Goal: Information Seeking & Learning: Learn about a topic

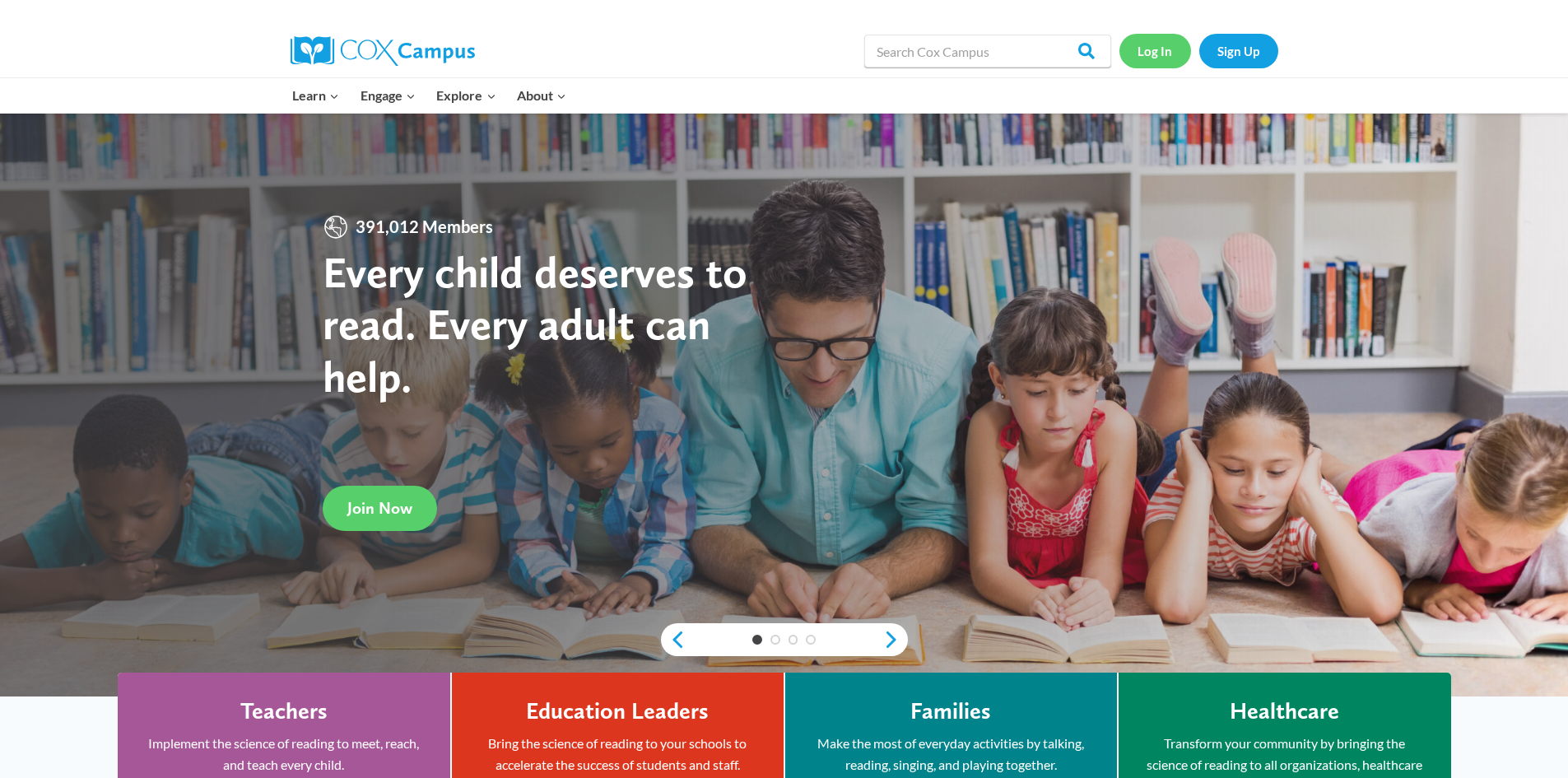
click at [1167, 55] on link "Log In" at bounding box center [1155, 51] width 72 height 34
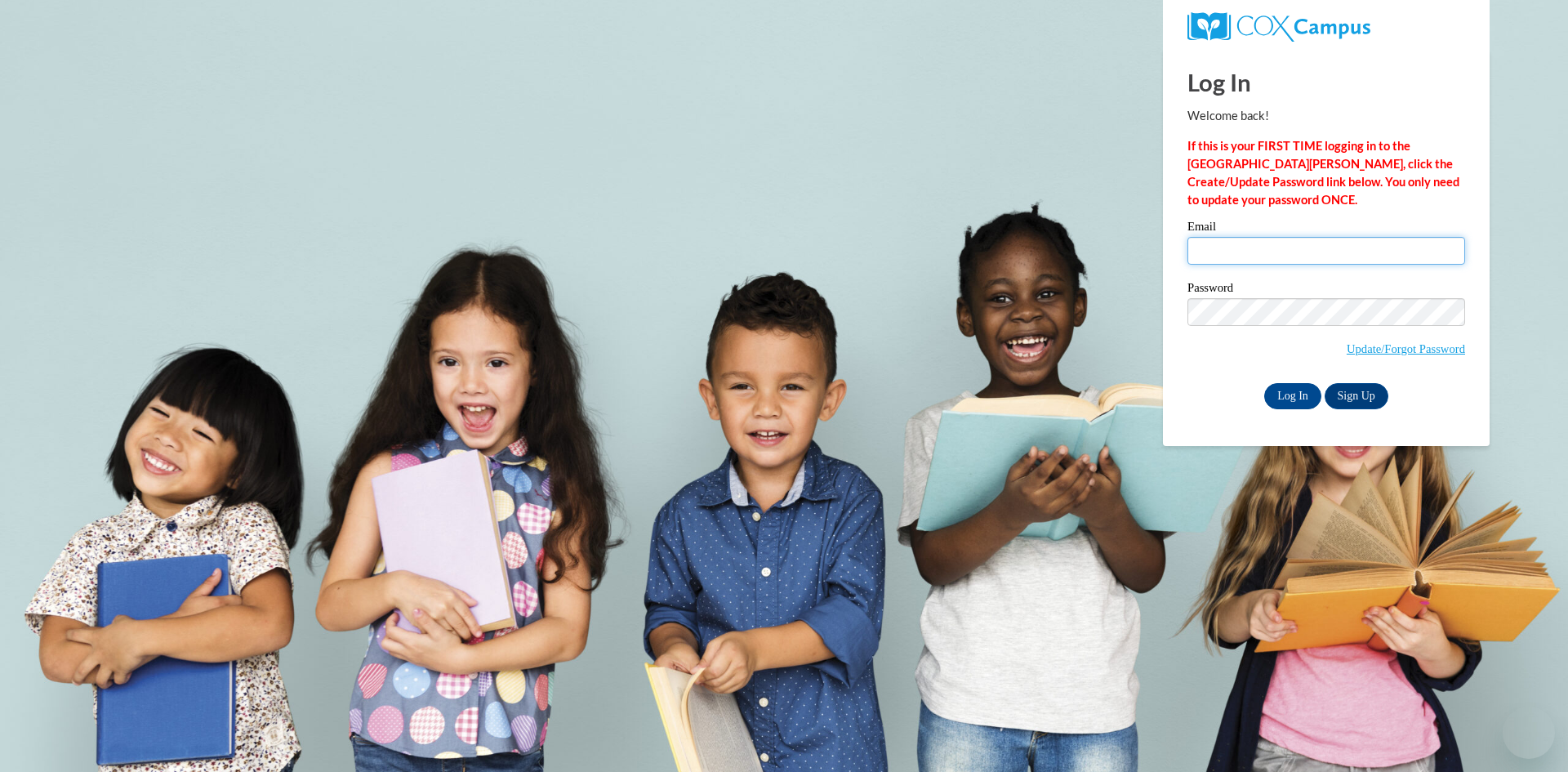
type input "nadegecalixte@gmail.com"
click at [1270, 245] on input "nadegecalixte@gmail.com" at bounding box center [1327, 250] width 278 height 28
click at [1293, 383] on input "Log In" at bounding box center [1293, 396] width 57 height 26
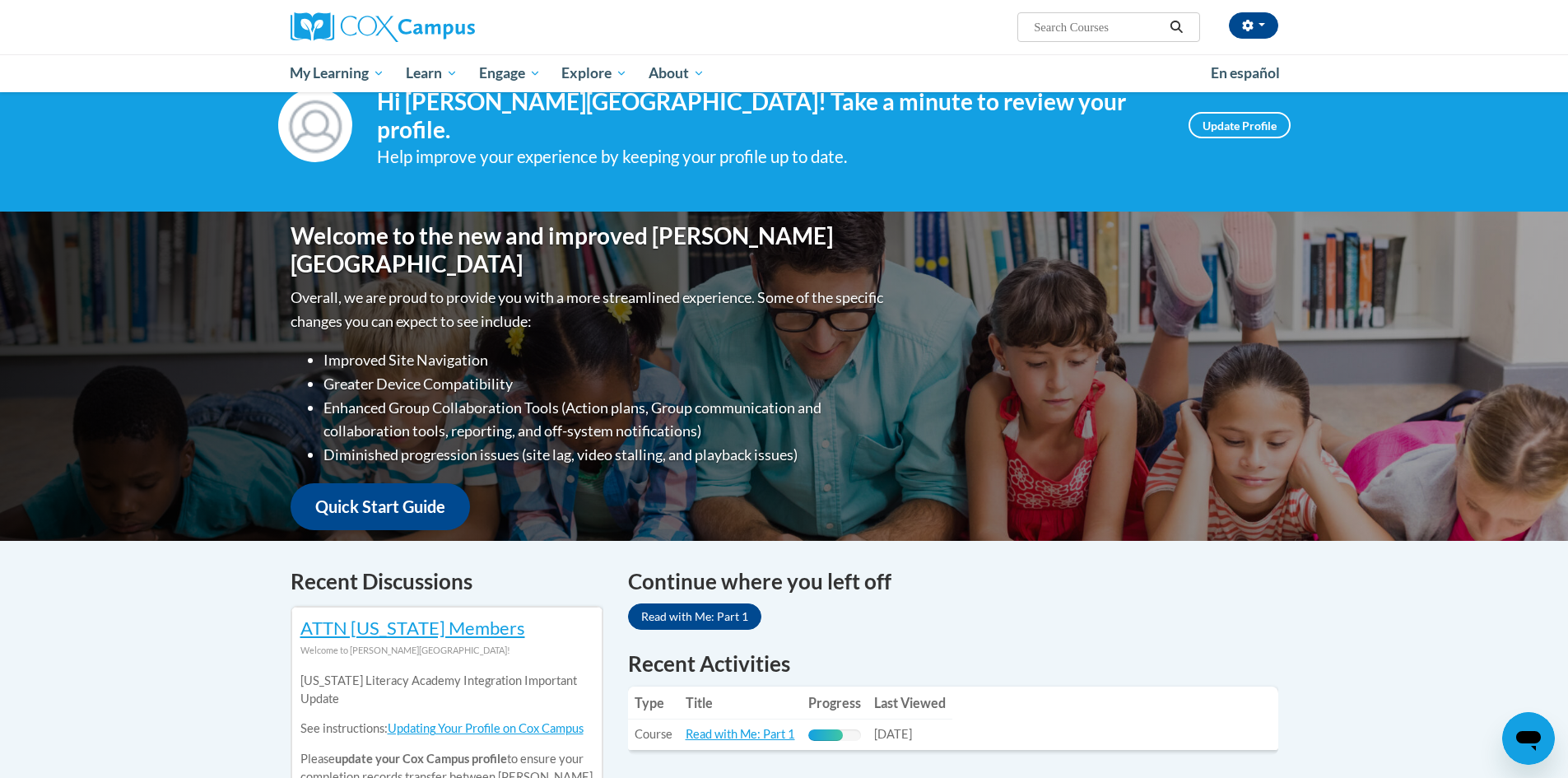
scroll to position [83, 0]
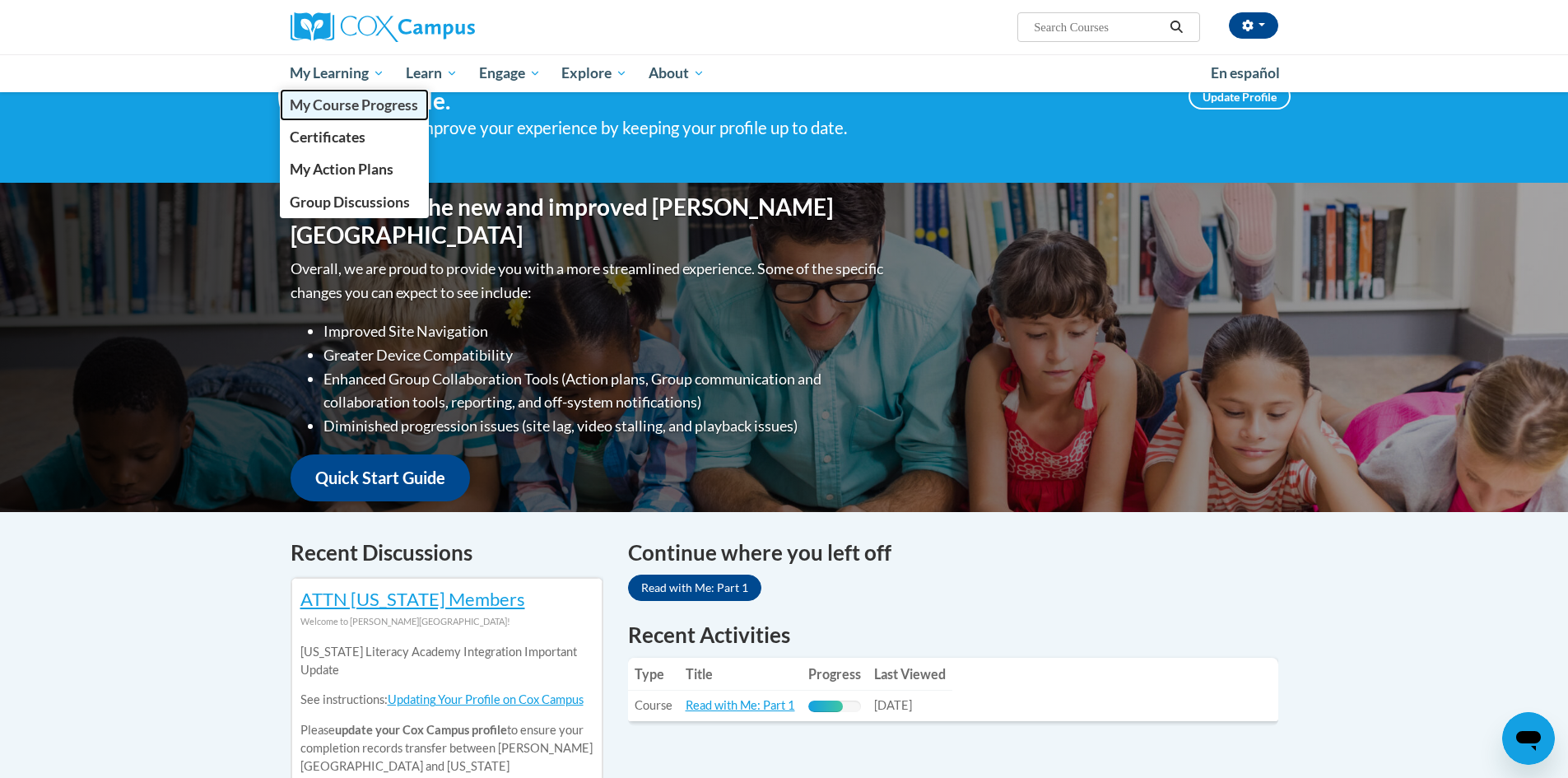
click at [342, 105] on span "My Course Progress" at bounding box center [353, 105] width 128 height 17
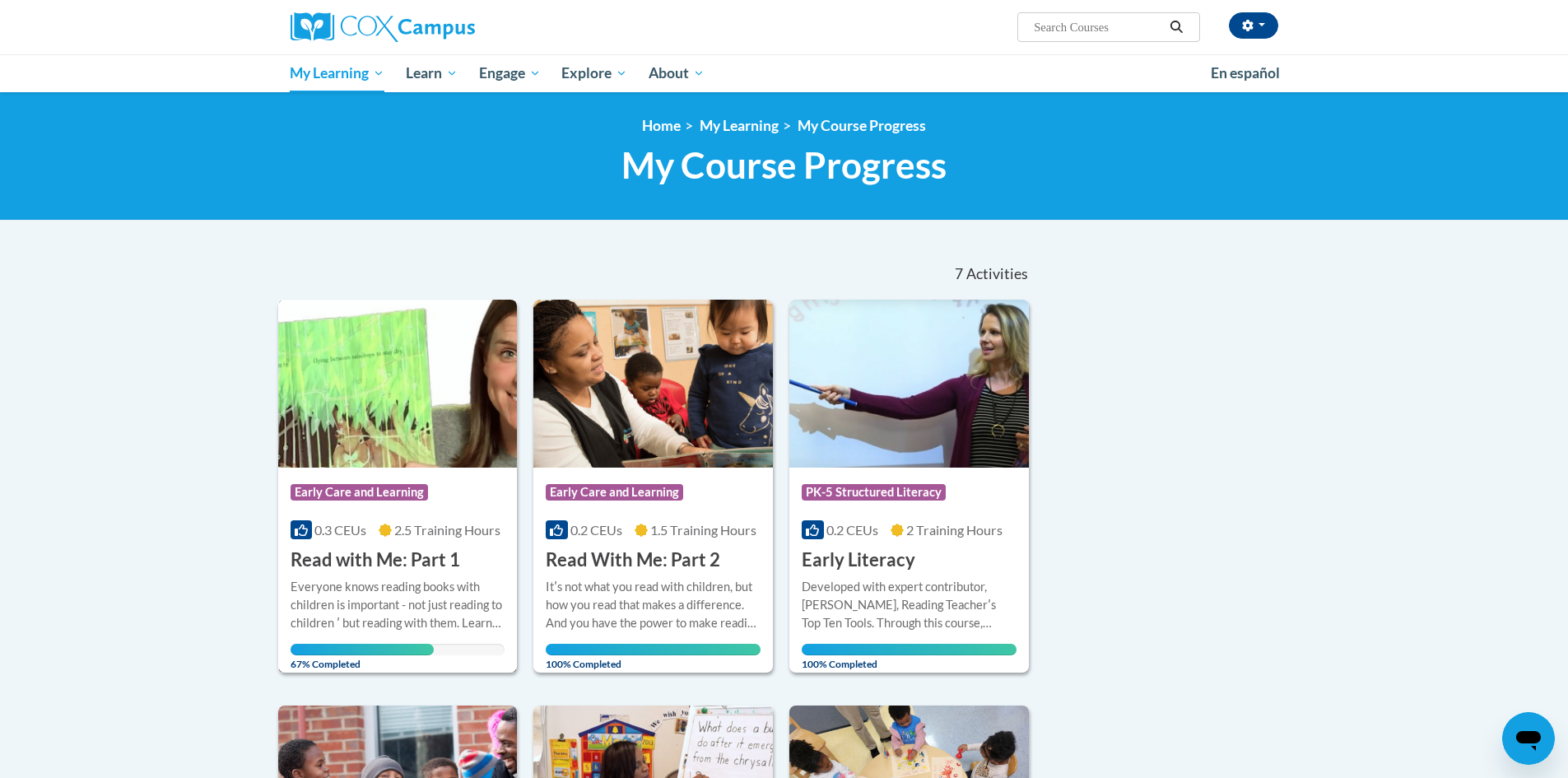
click at [415, 430] on img at bounding box center [398, 383] width 240 height 168
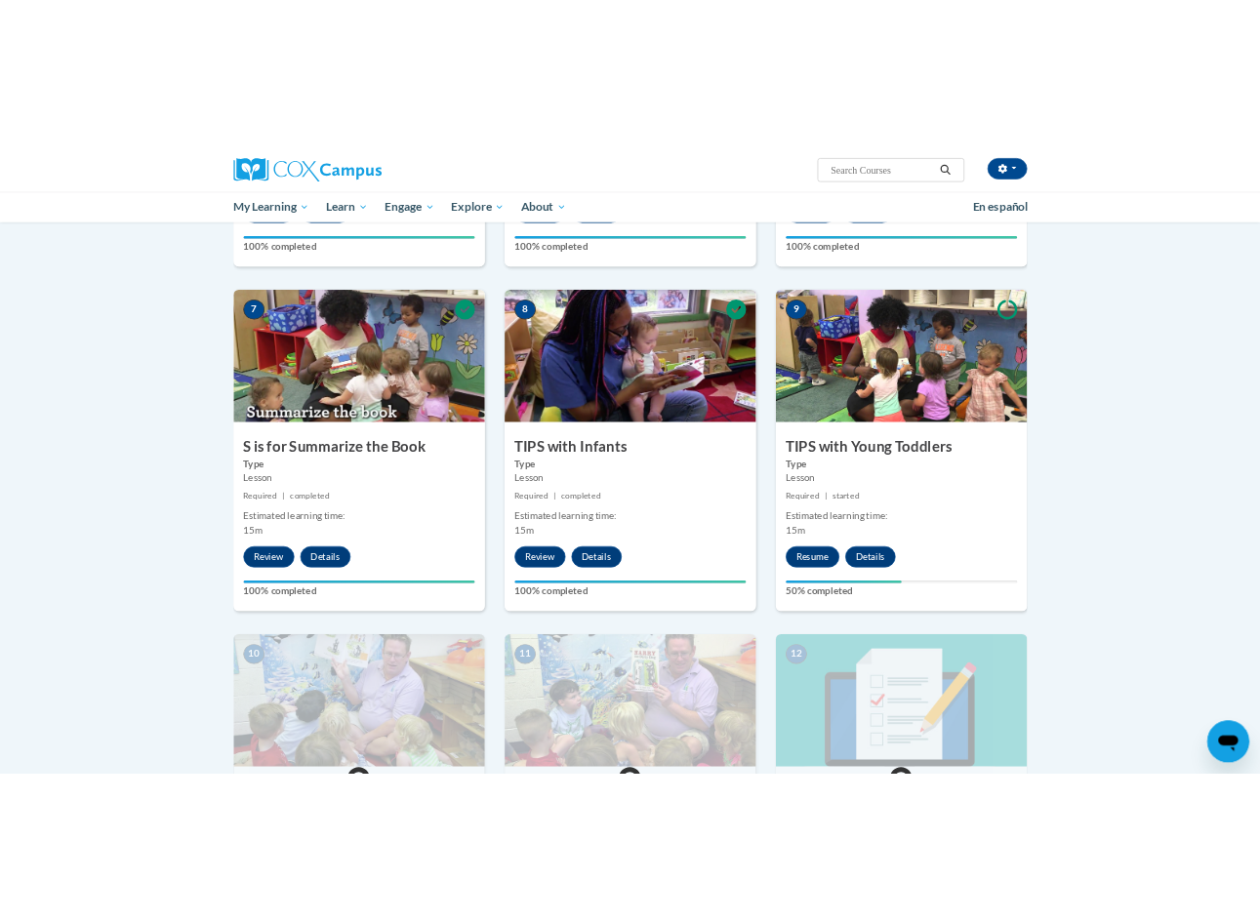
scroll to position [1366, 0]
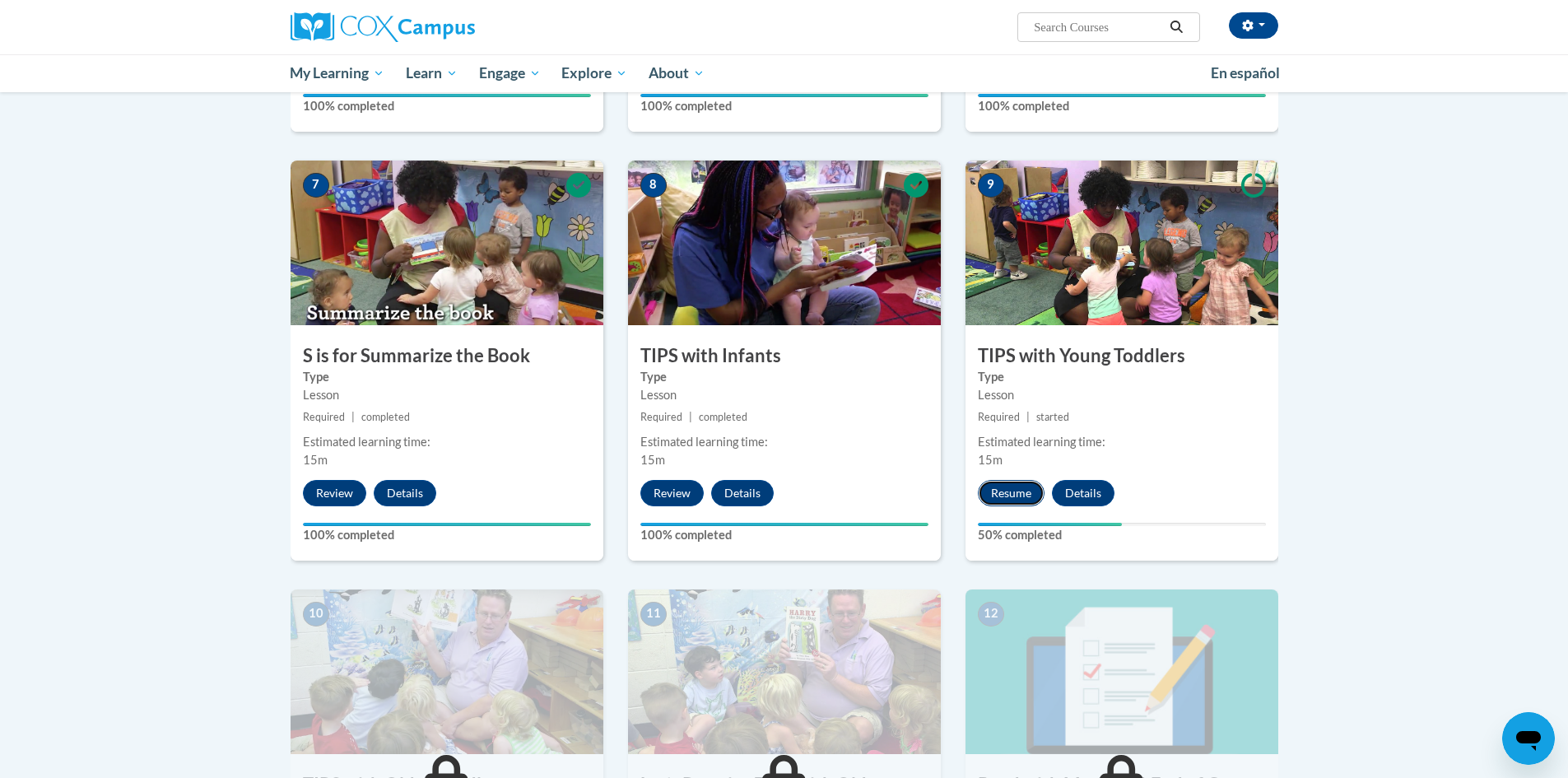
click at [1025, 495] on button "Resume" at bounding box center [1010, 493] width 67 height 26
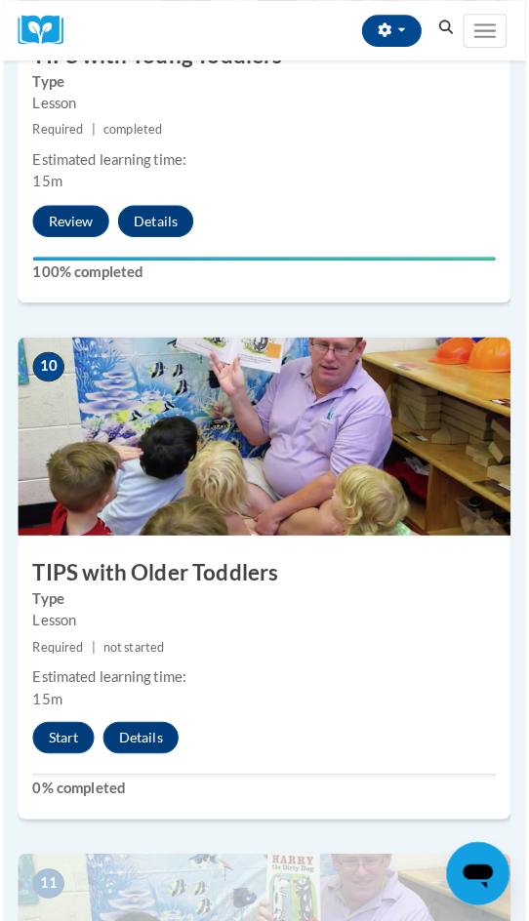
scroll to position [5074, 0]
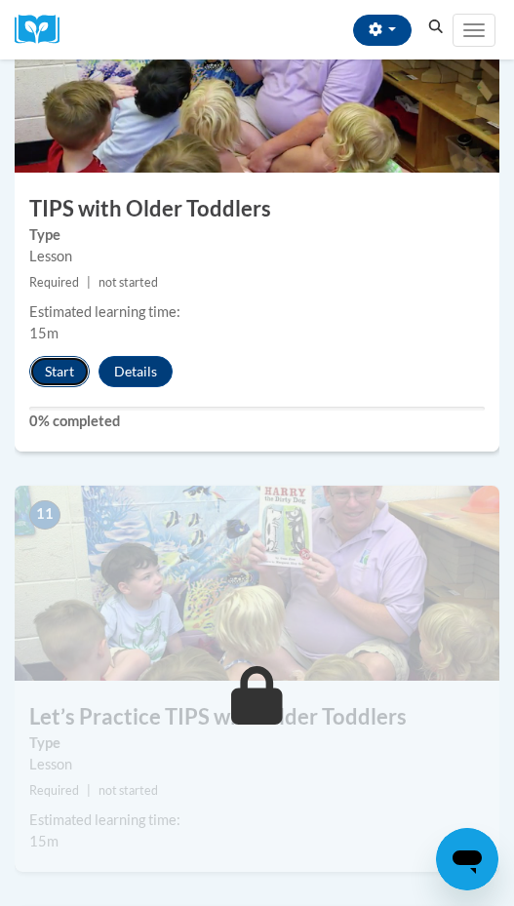
click at [56, 374] on button "Start" at bounding box center [59, 371] width 60 height 31
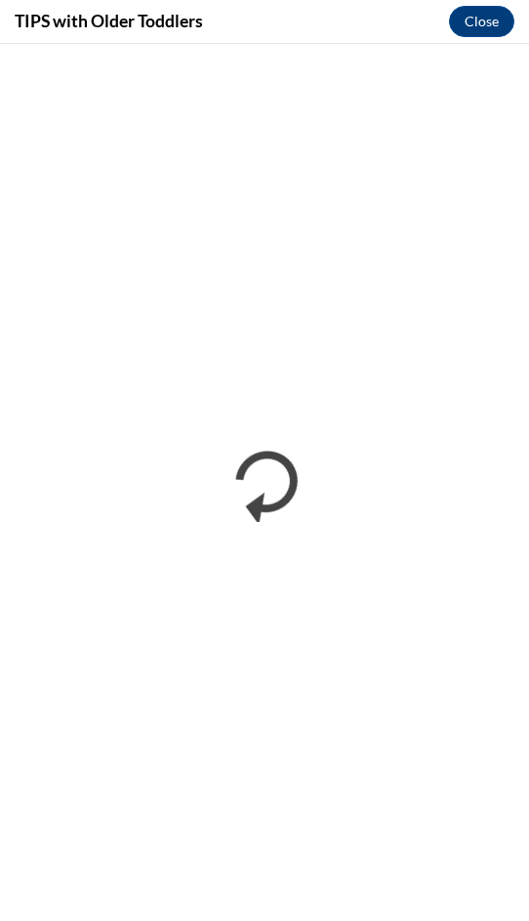
scroll to position [0, 0]
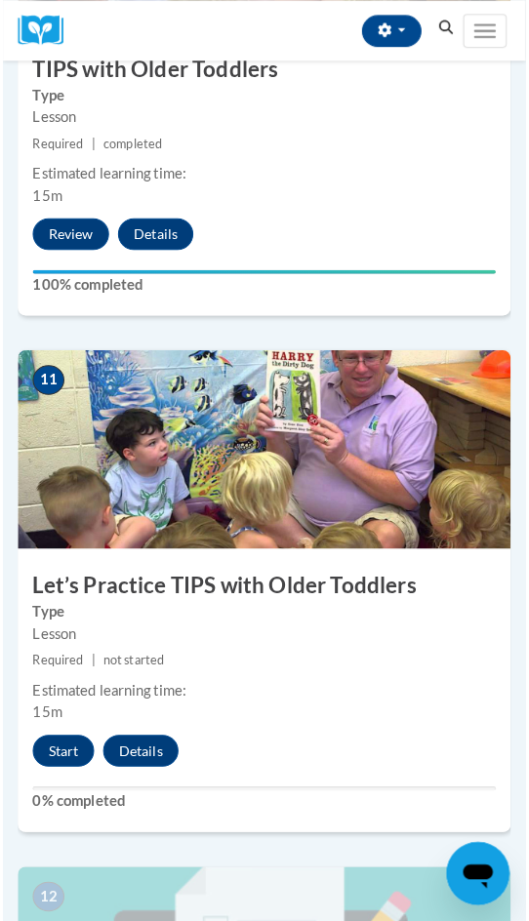
scroll to position [5464, 0]
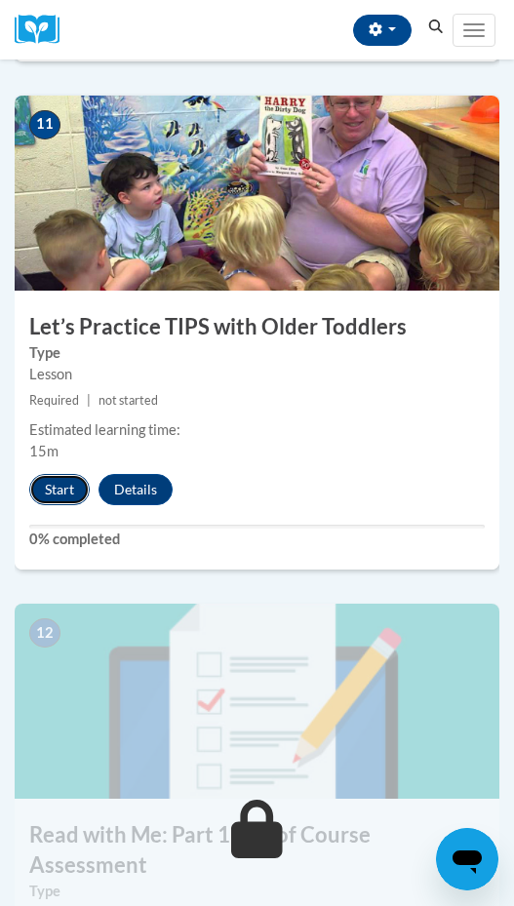
click at [71, 478] on button "Start" at bounding box center [59, 489] width 60 height 31
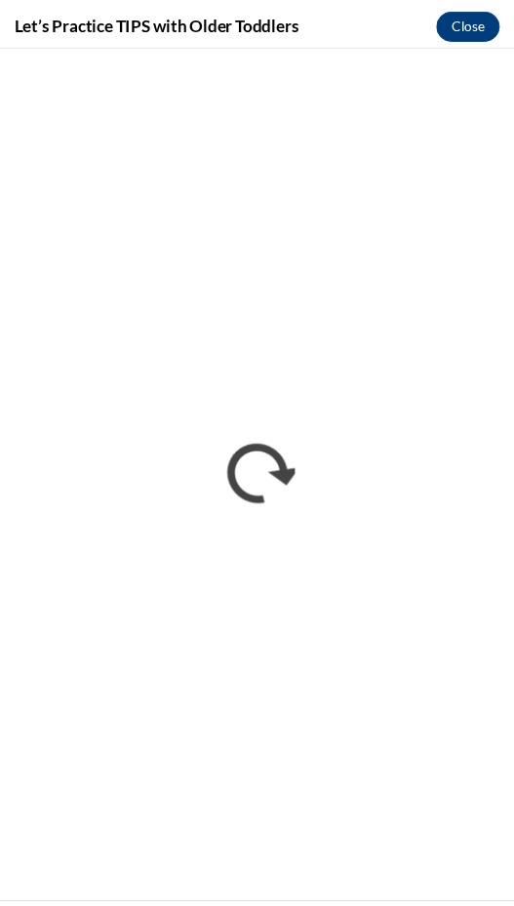
scroll to position [0, 0]
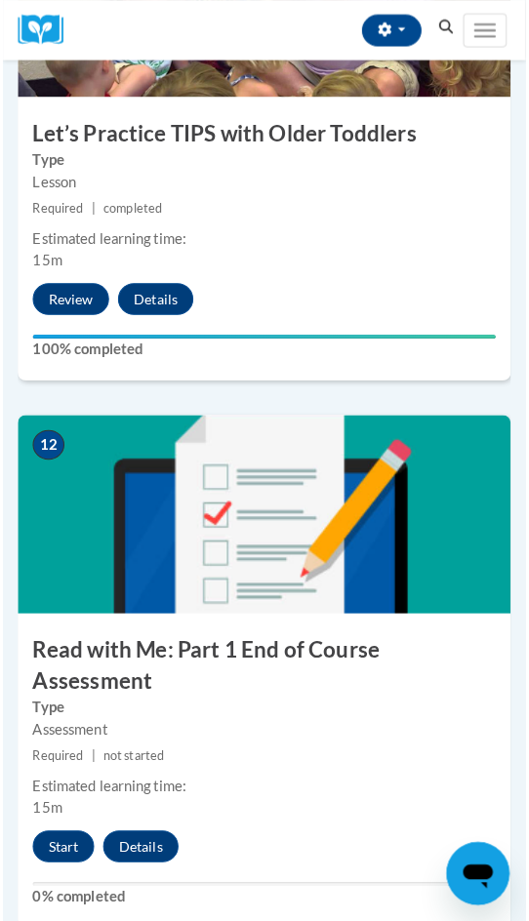
scroll to position [6244, 0]
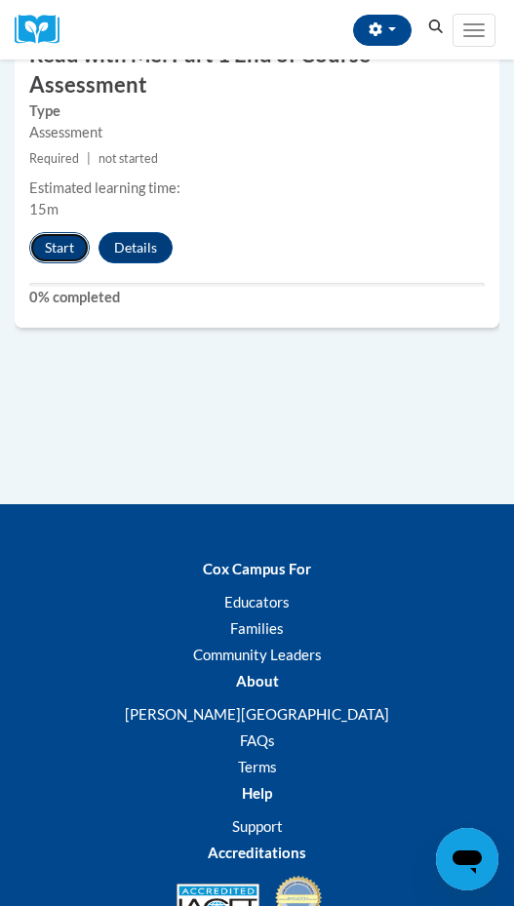
click at [57, 232] on button "Start" at bounding box center [59, 247] width 60 height 31
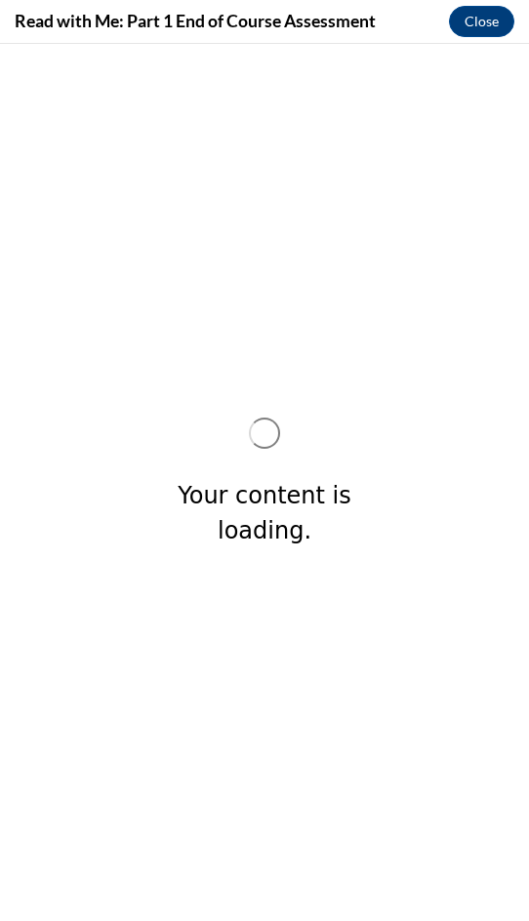
scroll to position [0, 0]
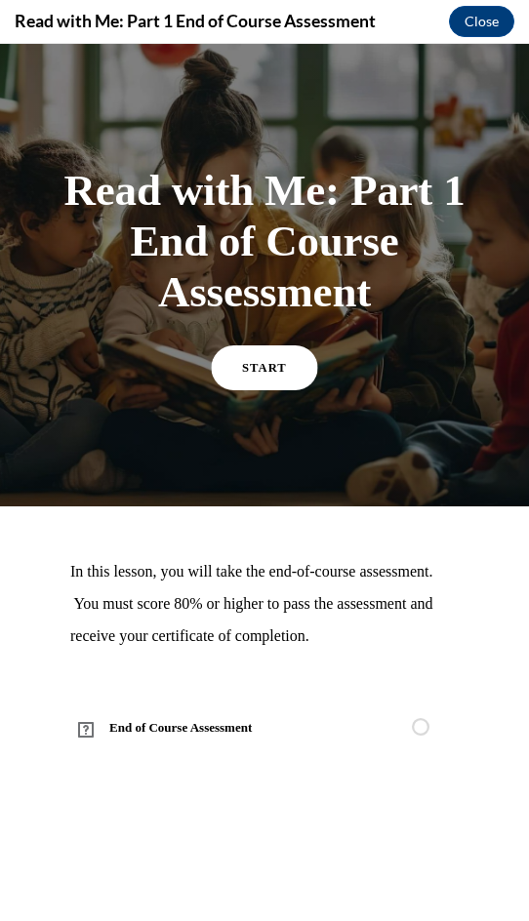
click at [261, 370] on span "START" at bounding box center [264, 367] width 45 height 15
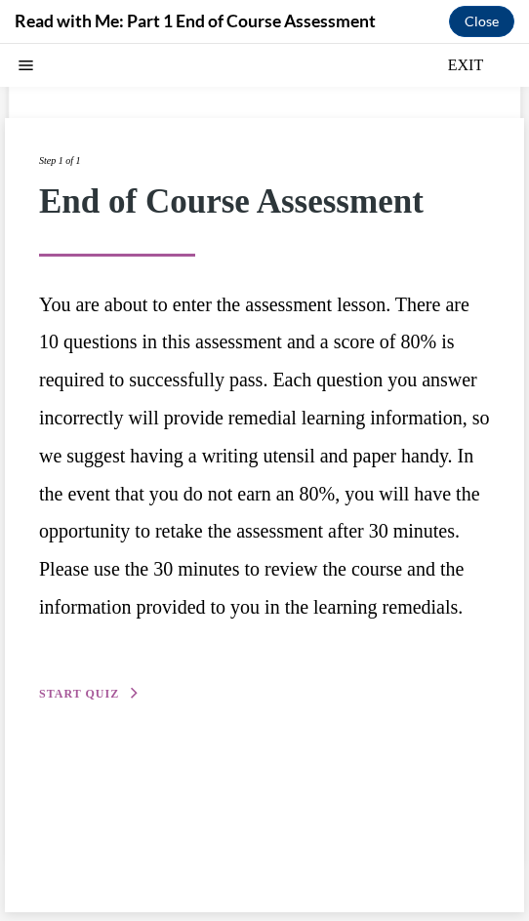
scroll to position [61, 0]
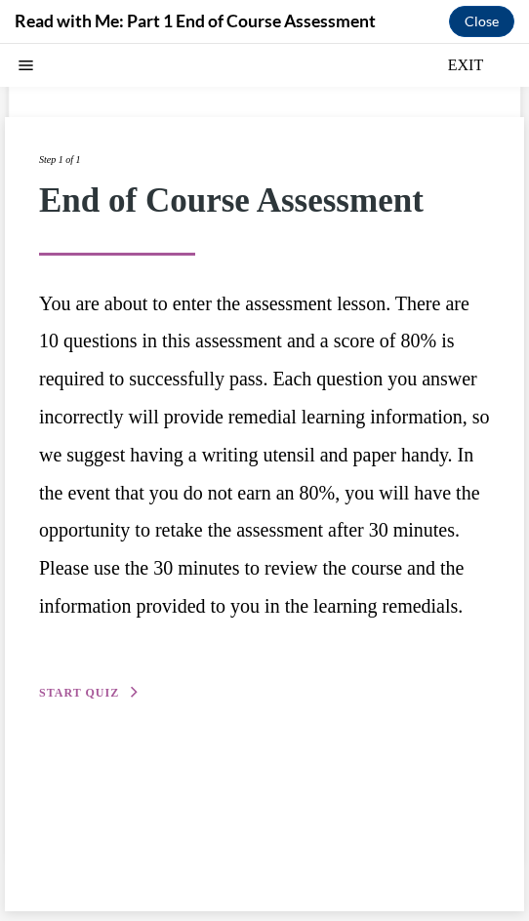
click at [98, 700] on span "START QUIZ" at bounding box center [79, 693] width 80 height 14
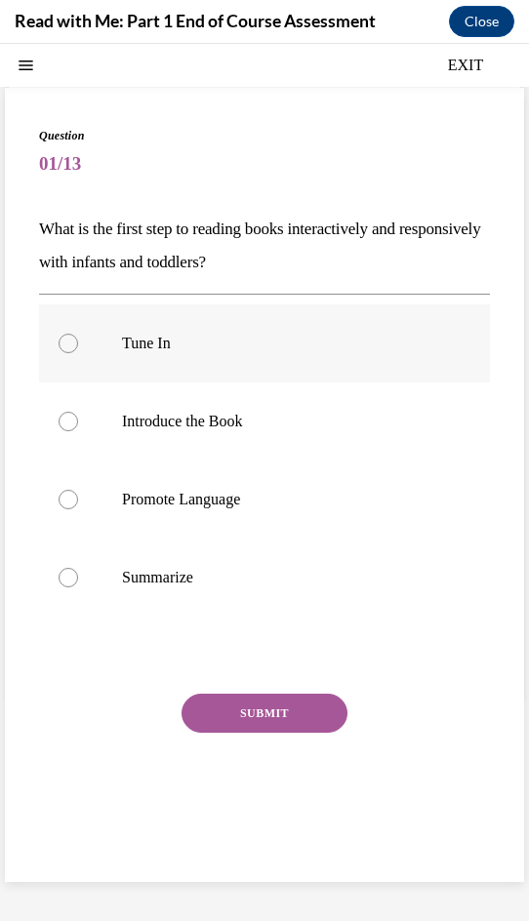
click at [71, 346] on div at bounding box center [69, 344] width 20 height 20
click at [71, 346] on input "Tune In" at bounding box center [69, 344] width 20 height 20
radio input "true"
click at [261, 706] on button "SUBMIT" at bounding box center [264, 713] width 166 height 39
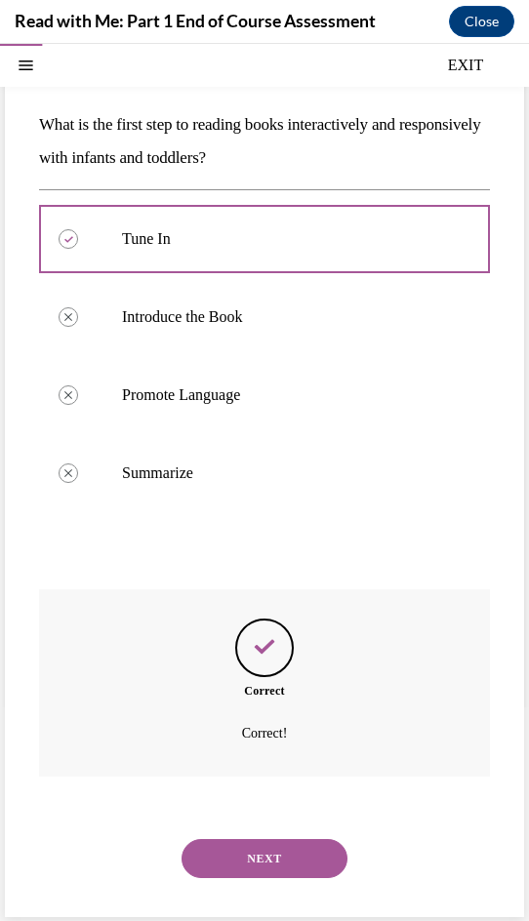
scroll to position [172, 0]
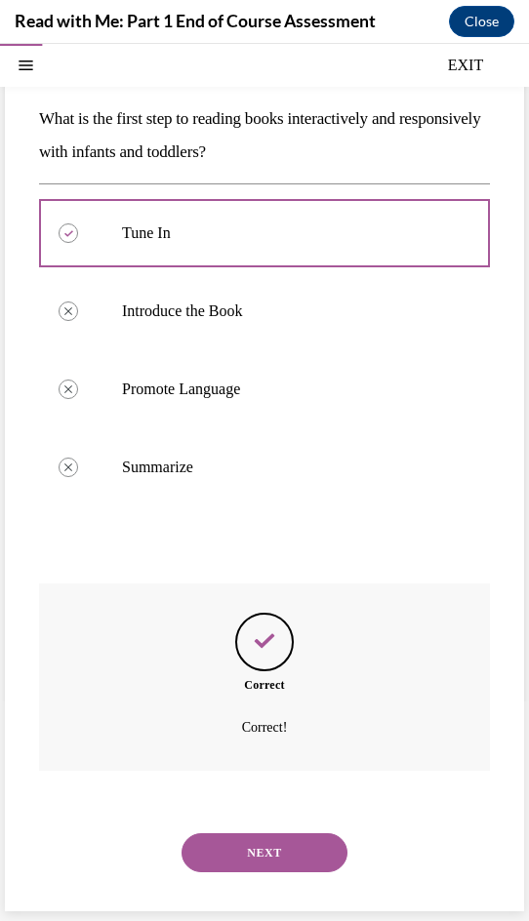
click at [281, 856] on button "NEXT" at bounding box center [264, 852] width 166 height 39
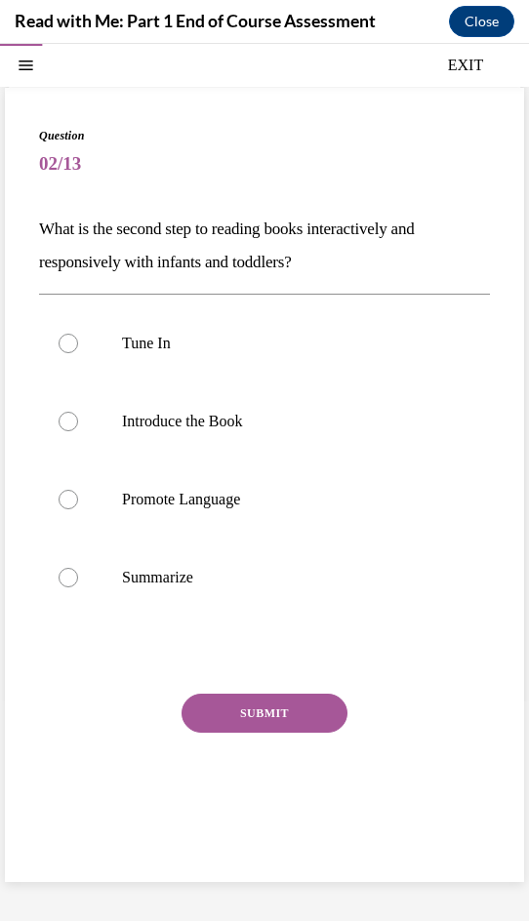
scroll to position [61, 0]
drag, startPoint x: 64, startPoint y: 420, endPoint x: 75, endPoint y: 430, distance: 15.2
click at [64, 421] on div at bounding box center [69, 422] width 20 height 20
click at [64, 421] on input "Introduce the Book" at bounding box center [69, 422] width 20 height 20
radio input "true"
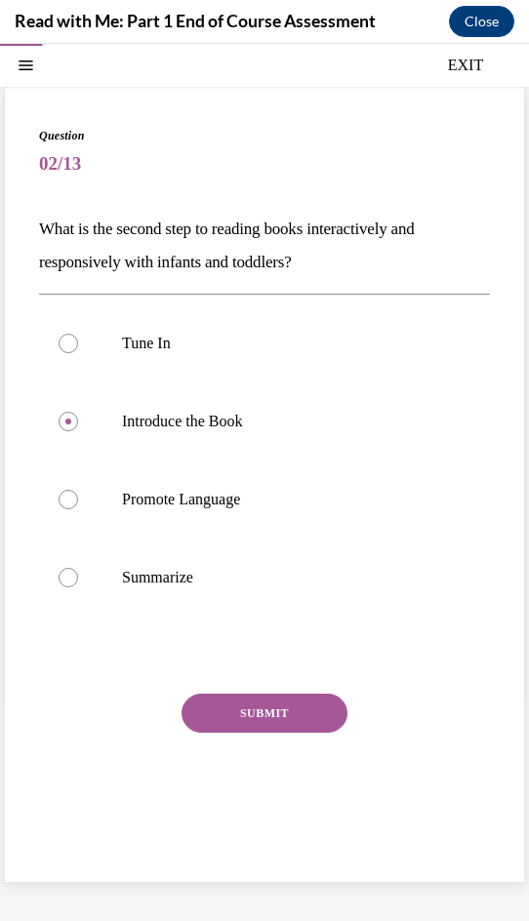
click at [267, 711] on button "SUBMIT" at bounding box center [264, 713] width 166 height 39
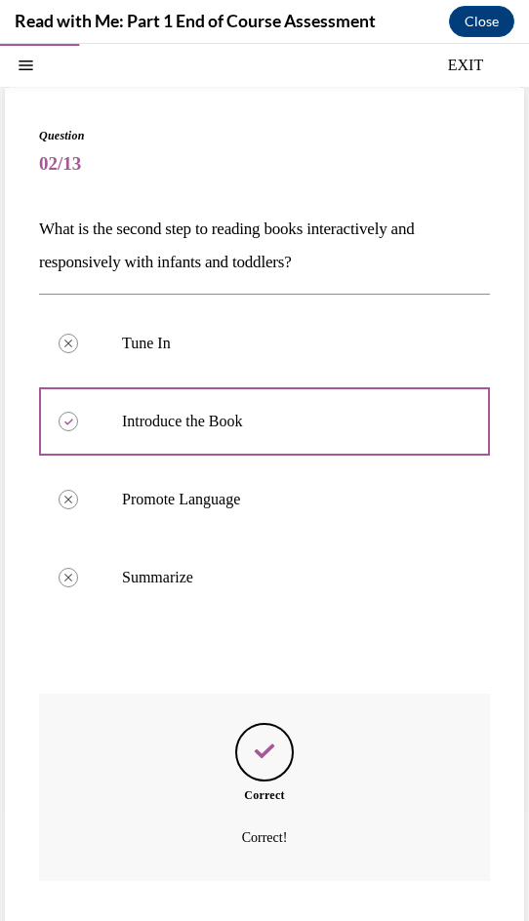
scroll to position [172, 0]
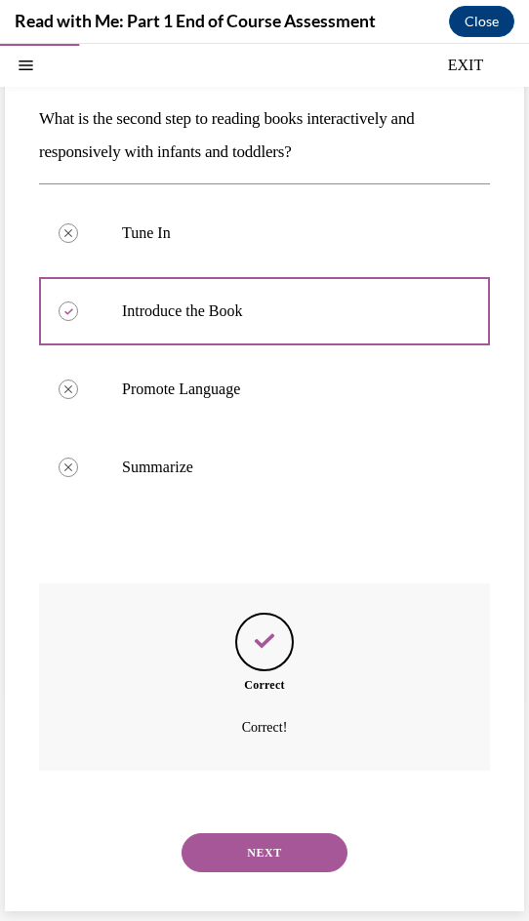
click at [281, 852] on button "NEXT" at bounding box center [264, 852] width 166 height 39
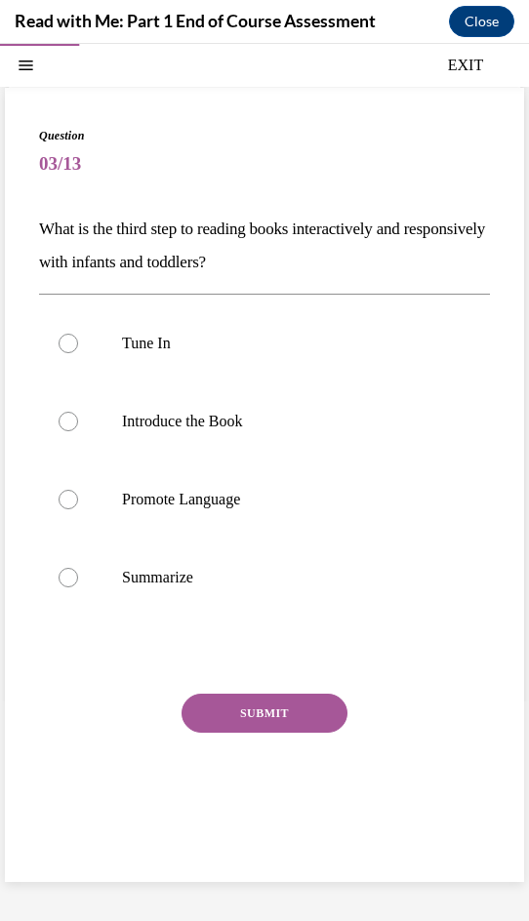
scroll to position [61, 0]
click at [64, 498] on div at bounding box center [69, 500] width 20 height 20
click at [64, 498] on input "Promote Language" at bounding box center [69, 500] width 20 height 20
radio input "true"
click at [273, 706] on button "SUBMIT" at bounding box center [264, 713] width 166 height 39
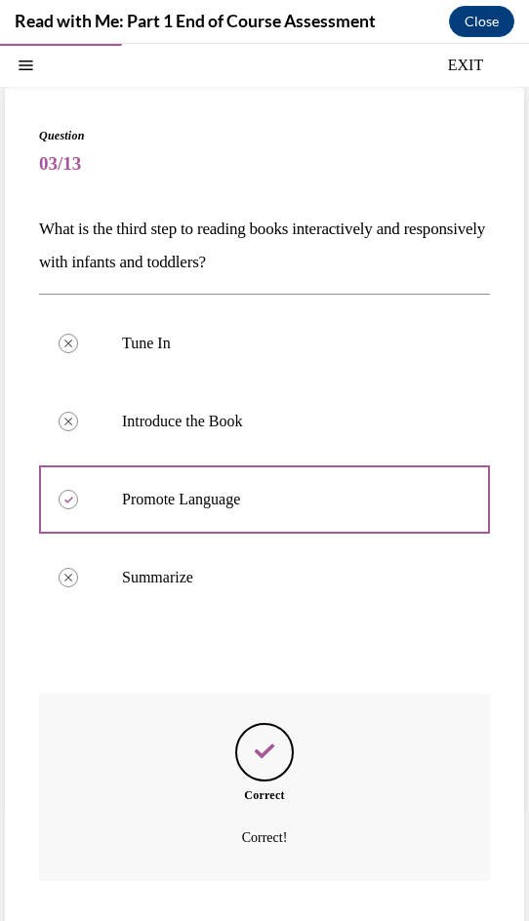
scroll to position [172, 0]
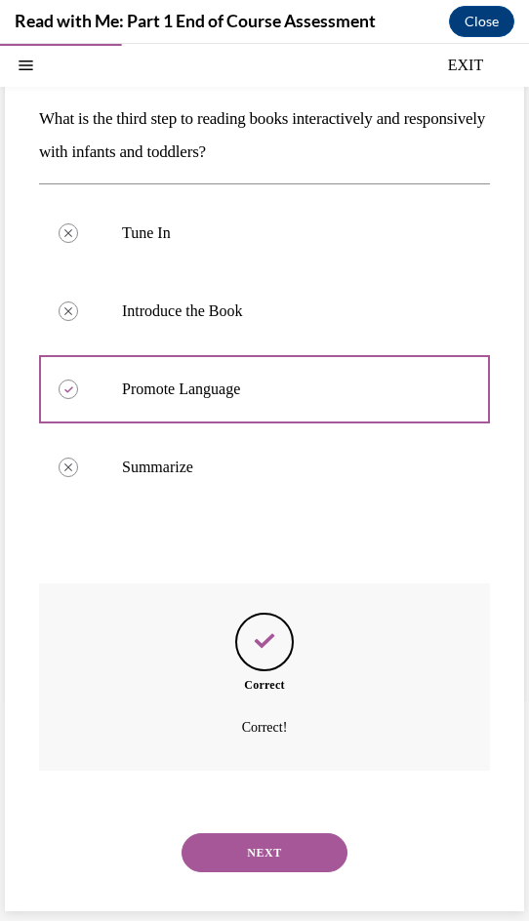
click at [275, 852] on button "NEXT" at bounding box center [264, 852] width 166 height 39
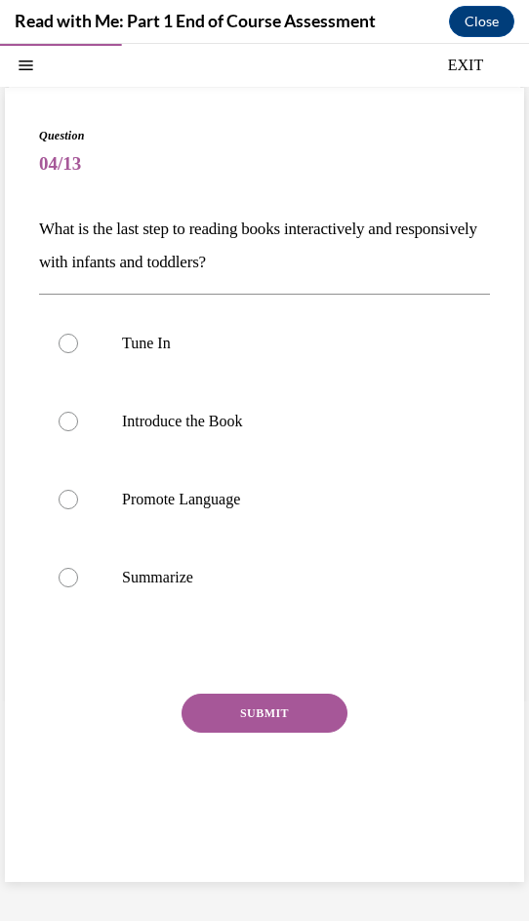
scroll to position [61, 0]
click at [70, 576] on div at bounding box center [69, 578] width 20 height 20
click at [70, 576] on input "Summarize" at bounding box center [69, 578] width 20 height 20
radio input "true"
click at [285, 711] on button "SUBMIT" at bounding box center [264, 713] width 166 height 39
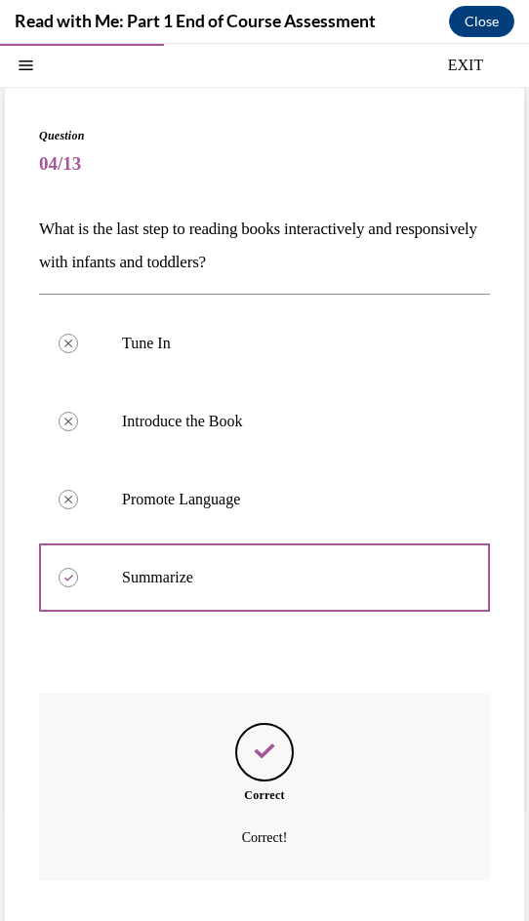
scroll to position [172, 0]
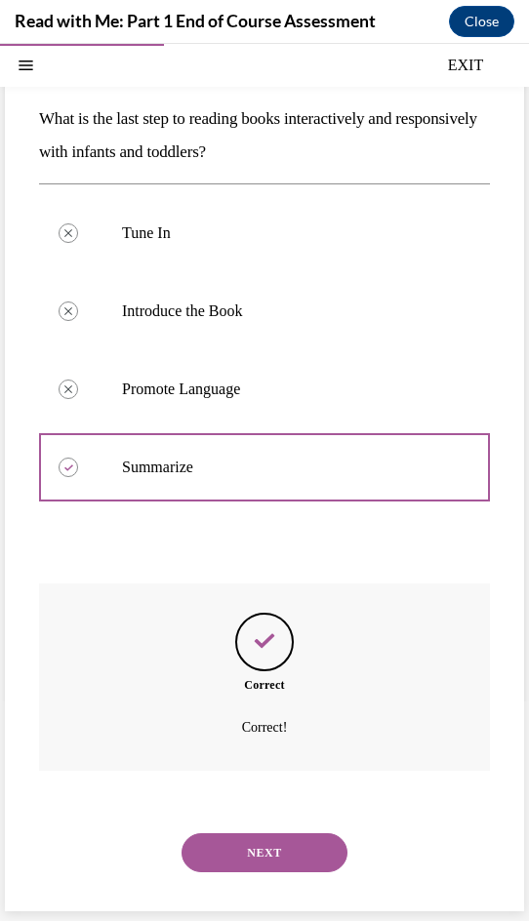
click at [268, 848] on button "NEXT" at bounding box center [264, 852] width 166 height 39
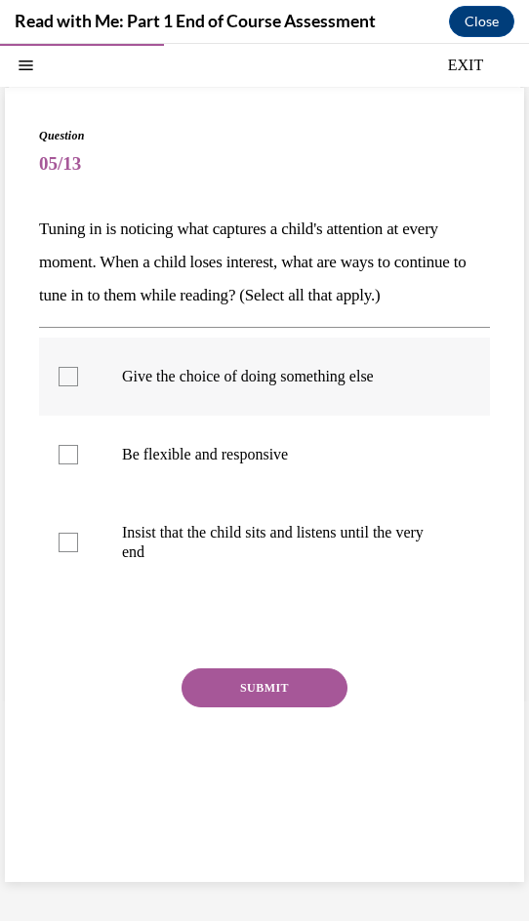
click at [89, 397] on label "Give the choice of doing something else" at bounding box center [264, 377] width 451 height 78
click at [78, 386] on input "Give the choice of doing something else" at bounding box center [69, 377] width 20 height 20
checkbox input "true"
click at [73, 464] on div at bounding box center [69, 455] width 20 height 20
click at [73, 464] on input "Be flexible and responsive" at bounding box center [69, 455] width 20 height 20
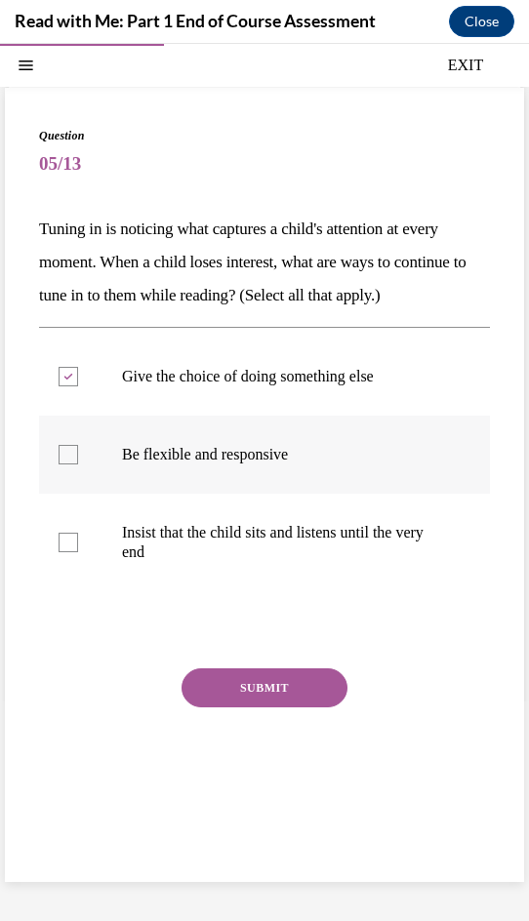
checkbox input "true"
click at [284, 707] on button "SUBMIT" at bounding box center [264, 687] width 166 height 39
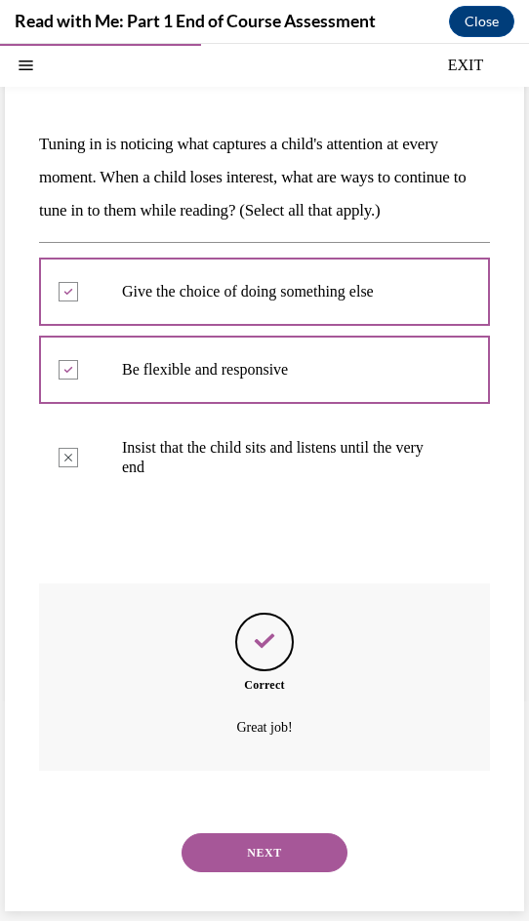
scroll to position [180, 0]
click at [275, 846] on button "NEXT" at bounding box center [264, 852] width 166 height 39
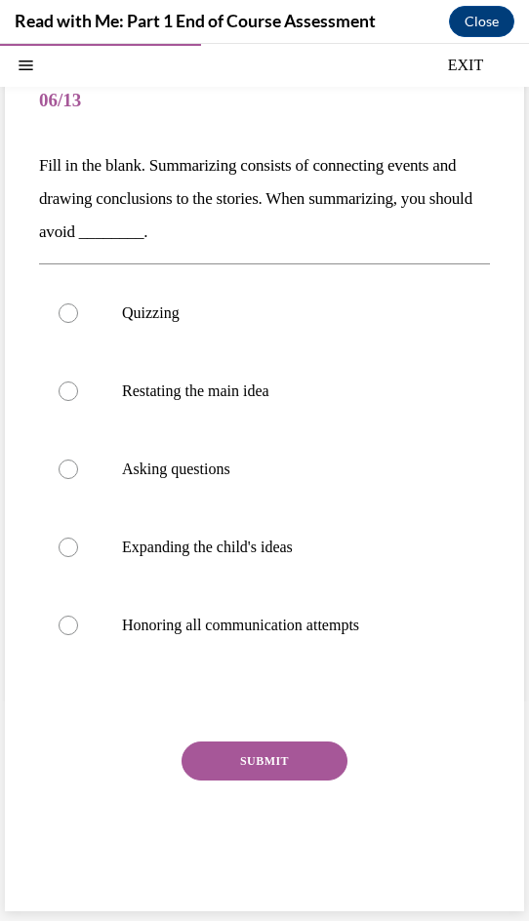
scroll to position [125, 0]
click at [66, 312] on div at bounding box center [69, 313] width 20 height 20
click at [66, 312] on input "Quizzing" at bounding box center [69, 313] width 20 height 20
radio input "true"
click at [275, 744] on button "SUBMIT" at bounding box center [264, 761] width 166 height 39
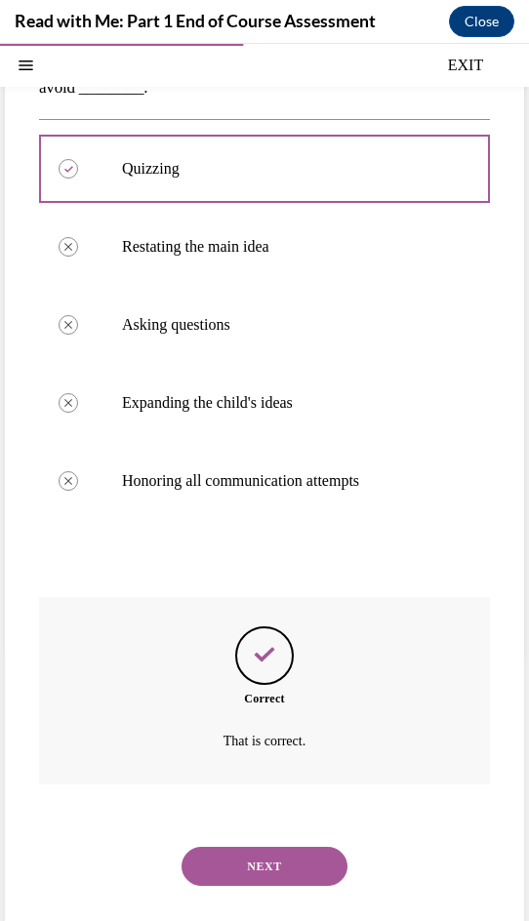
scroll to position [283, 0]
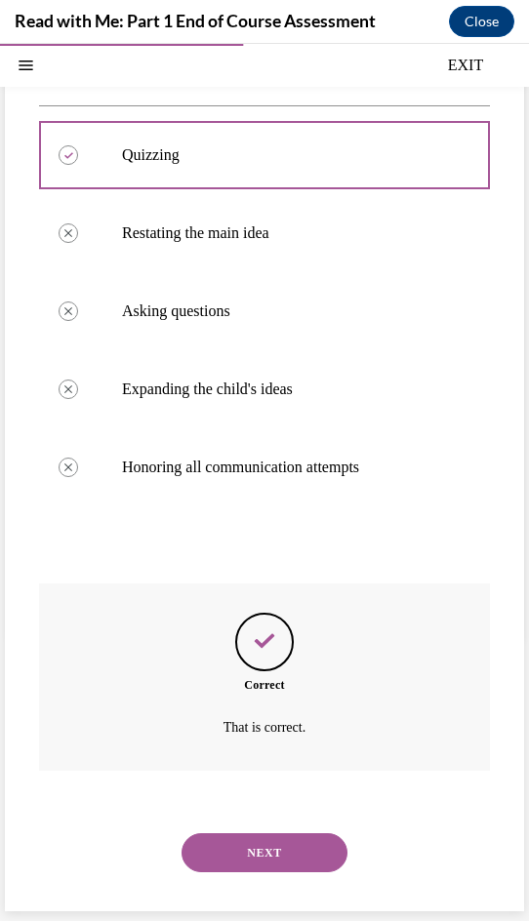
click at [263, 847] on button "NEXT" at bounding box center [264, 852] width 166 height 39
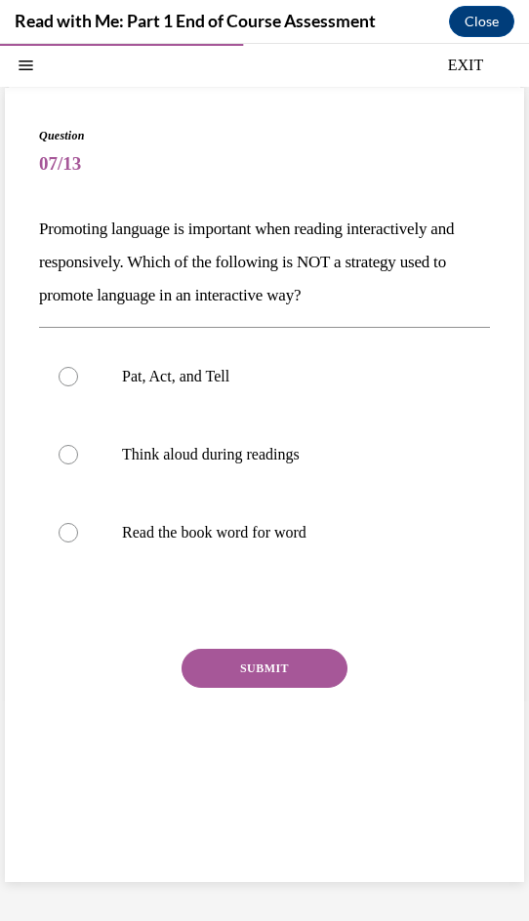
scroll to position [61, 0]
drag, startPoint x: 60, startPoint y: 520, endPoint x: 67, endPoint y: 531, distance: 12.7
click at [60, 521] on label "Read the book word for word" at bounding box center [264, 533] width 451 height 78
click at [60, 523] on input "Read the book word for word" at bounding box center [69, 533] width 20 height 20
radio input "true"
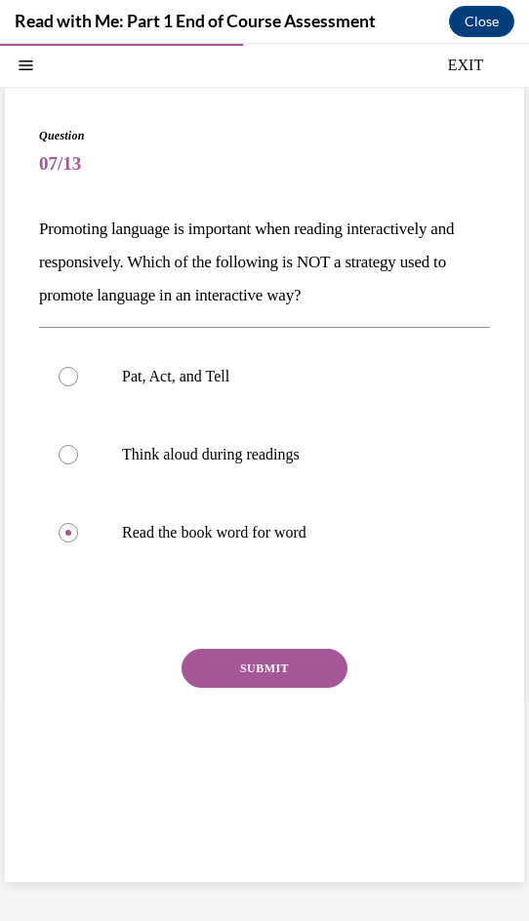
click at [266, 659] on button "SUBMIT" at bounding box center [264, 668] width 166 height 39
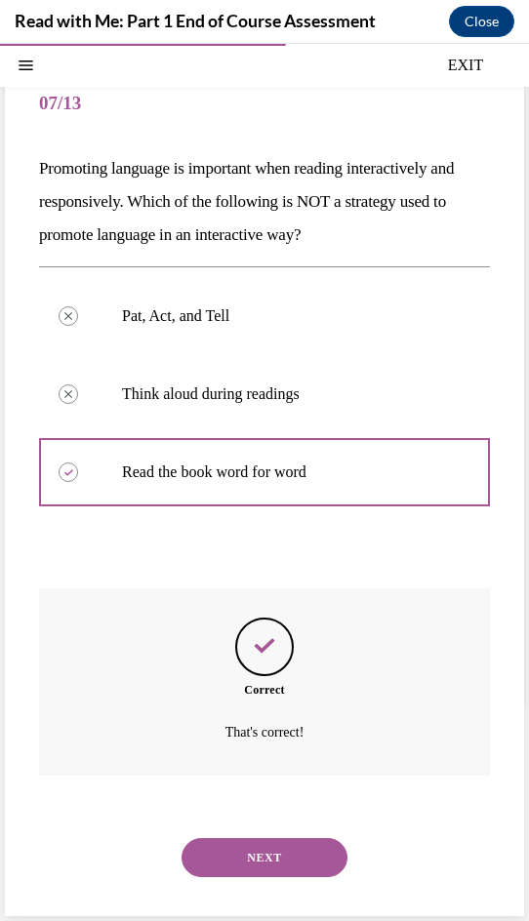
scroll to position [127, 0]
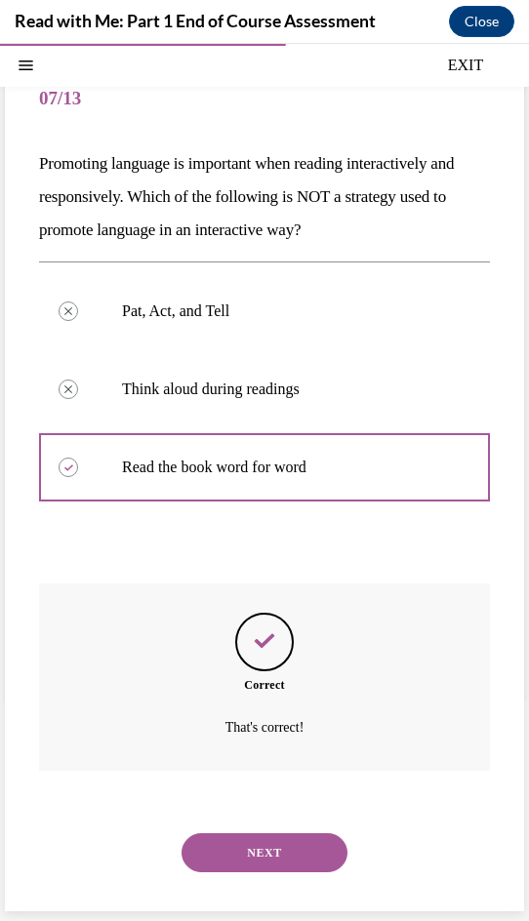
click at [279, 851] on button "NEXT" at bounding box center [264, 852] width 166 height 39
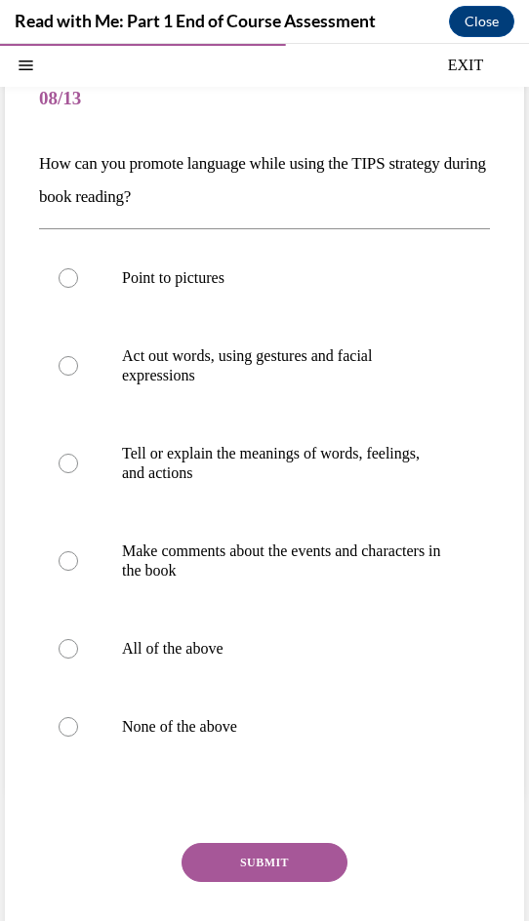
scroll to position [103, 0]
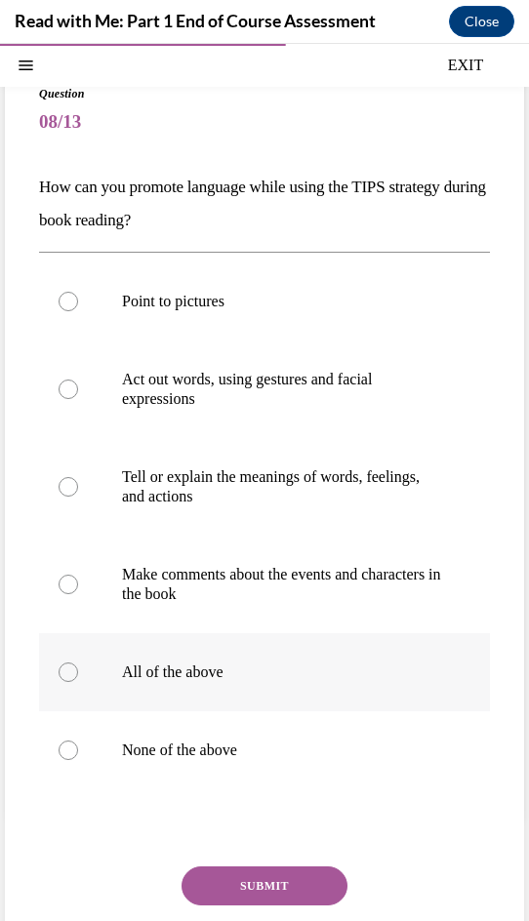
click at [71, 671] on div at bounding box center [69, 672] width 20 height 20
click at [71, 671] on input "All of the above" at bounding box center [69, 672] width 20 height 20
radio input "true"
click at [263, 879] on button "SUBMIT" at bounding box center [264, 885] width 166 height 39
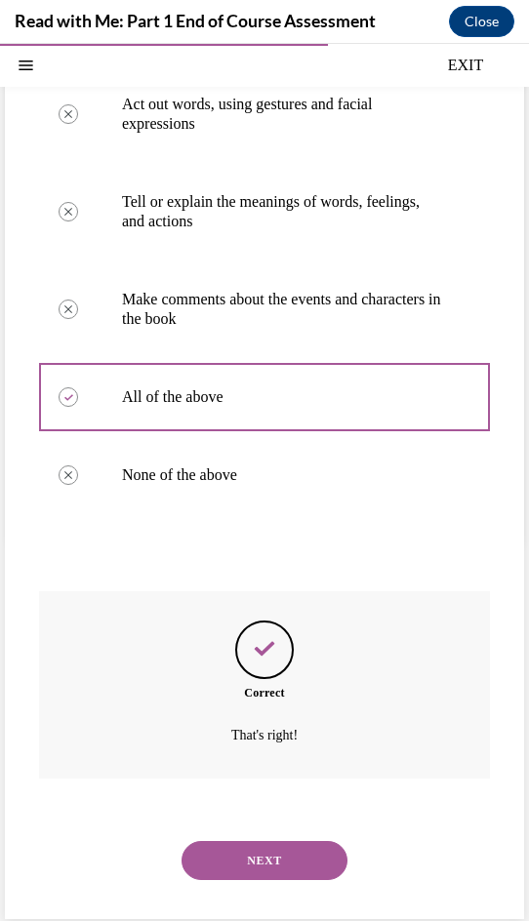
scroll to position [386, 0]
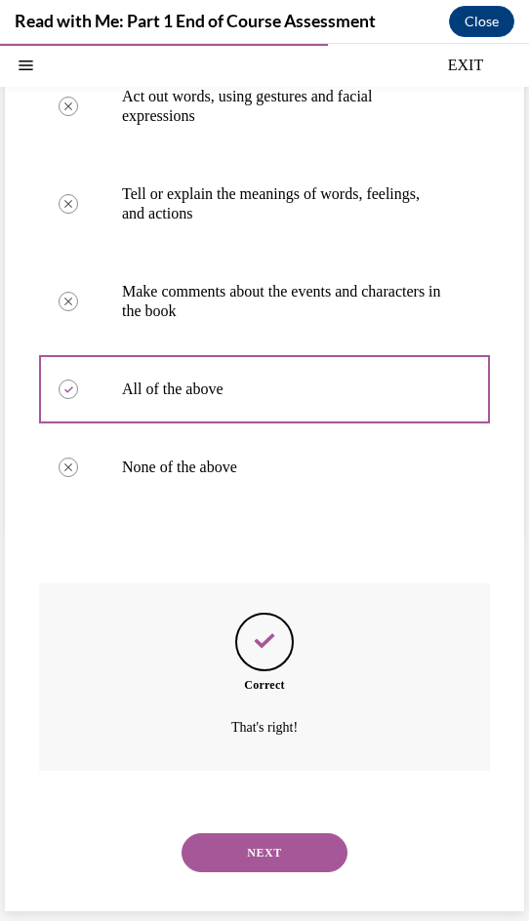
click at [270, 847] on button "NEXT" at bounding box center [264, 852] width 166 height 39
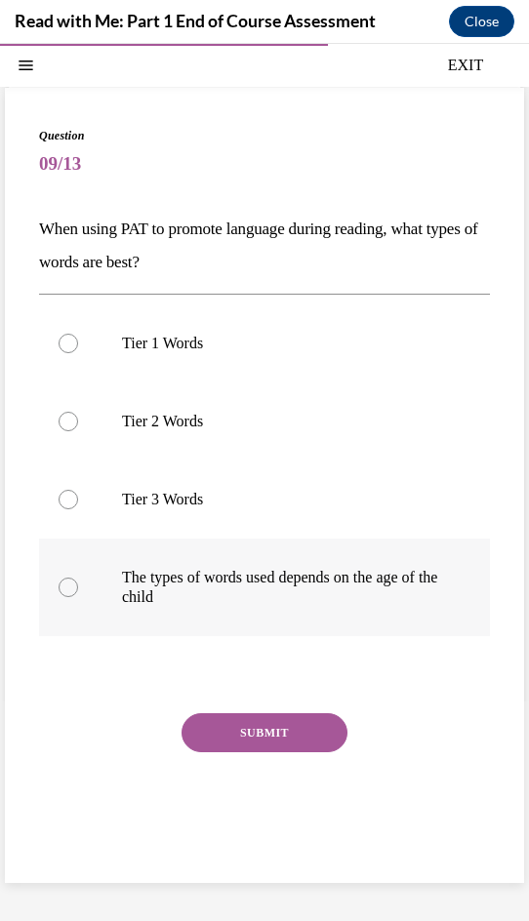
drag, startPoint x: 64, startPoint y: 586, endPoint x: 108, endPoint y: 622, distance: 56.2
click at [66, 585] on div at bounding box center [69, 588] width 20 height 20
click at [66, 585] on input "The types of words used depends on the age of the child" at bounding box center [69, 588] width 20 height 20
radio input "true"
click at [263, 737] on button "SUBMIT" at bounding box center [264, 732] width 166 height 39
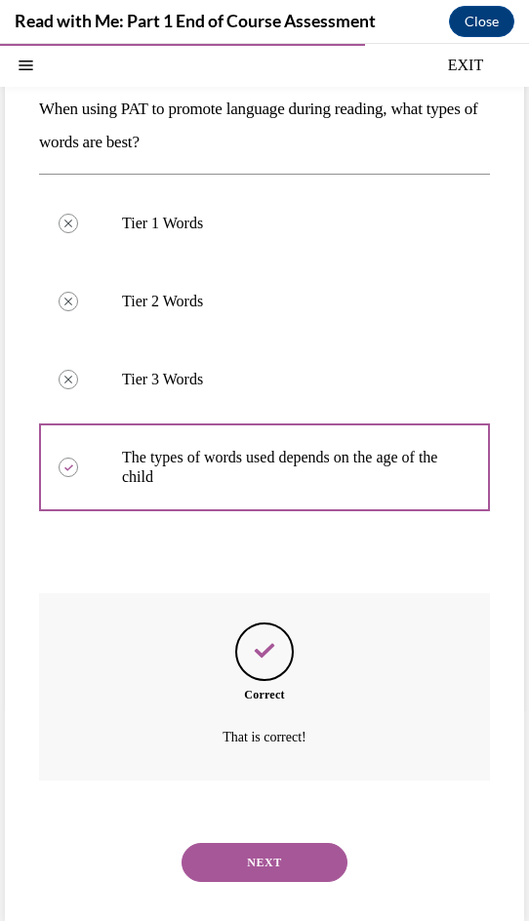
scroll to position [191, 0]
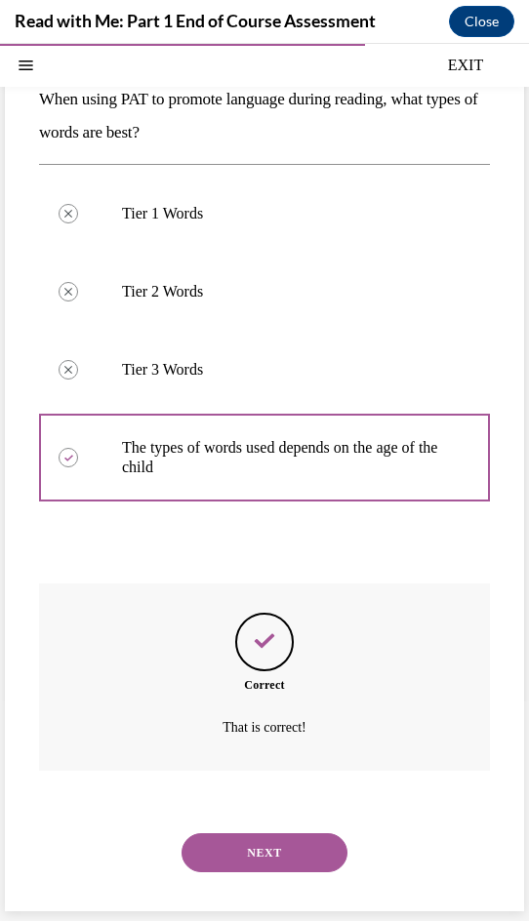
click at [249, 851] on button "NEXT" at bounding box center [264, 852] width 166 height 39
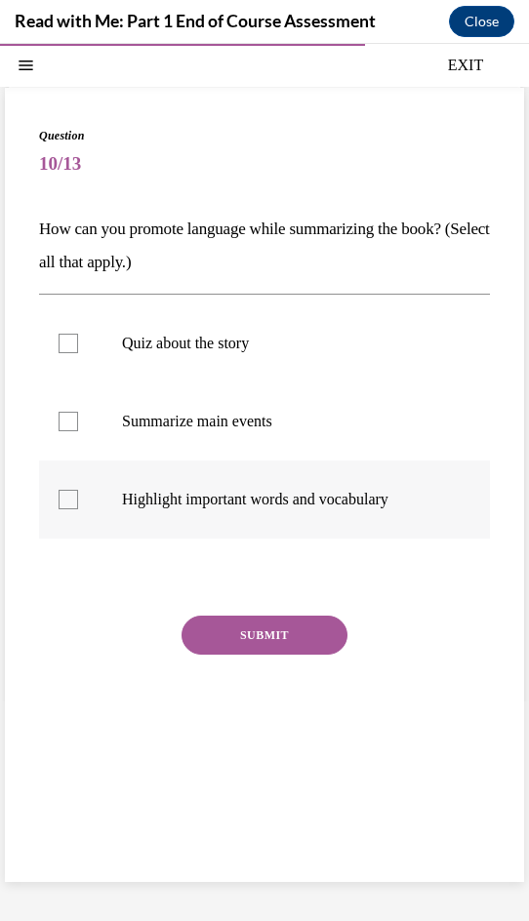
drag, startPoint x: 69, startPoint y: 416, endPoint x: 81, endPoint y: 477, distance: 62.6
click at [69, 417] on div at bounding box center [69, 422] width 20 height 20
click at [69, 417] on input "Summarize main events" at bounding box center [69, 422] width 20 height 20
checkbox input "true"
click at [82, 502] on label "Highlight important words and vocabulary" at bounding box center [264, 500] width 451 height 78
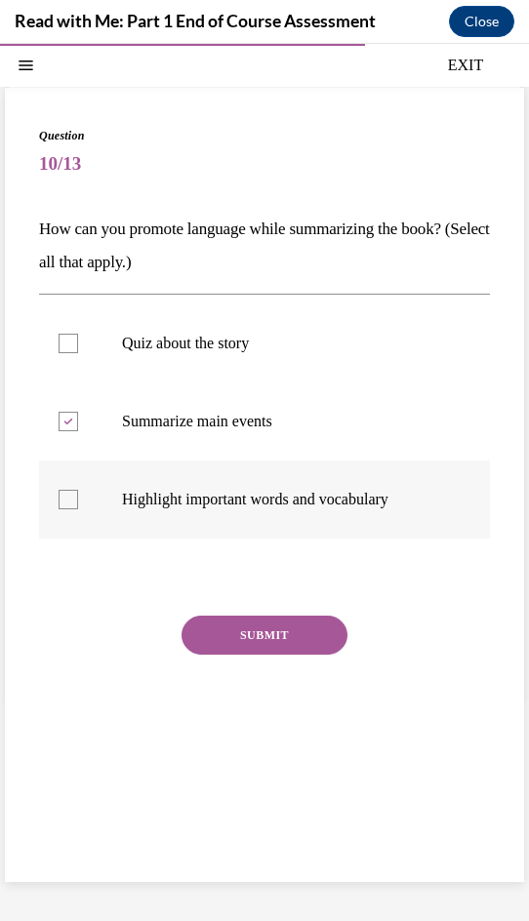
click at [78, 502] on input "Highlight important words and vocabulary" at bounding box center [69, 500] width 20 height 20
checkbox input "true"
click at [268, 637] on button "SUBMIT" at bounding box center [264, 635] width 166 height 39
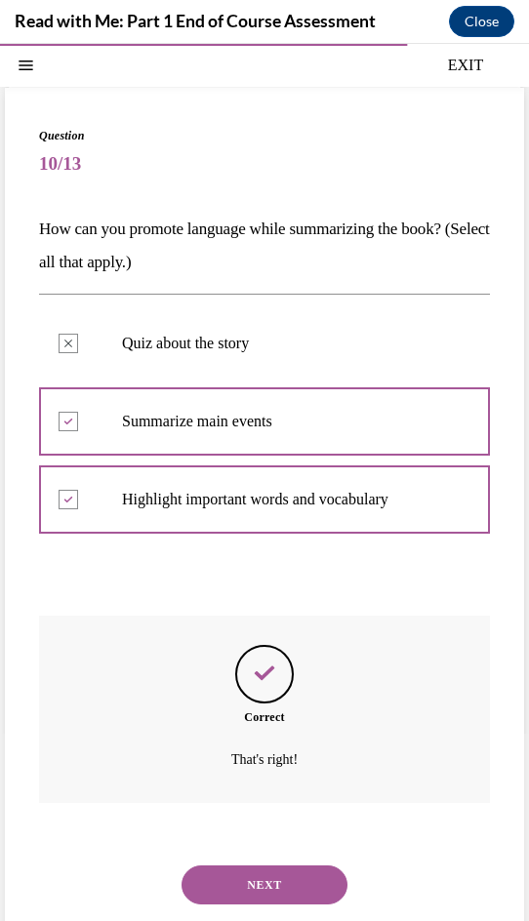
scroll to position [94, 0]
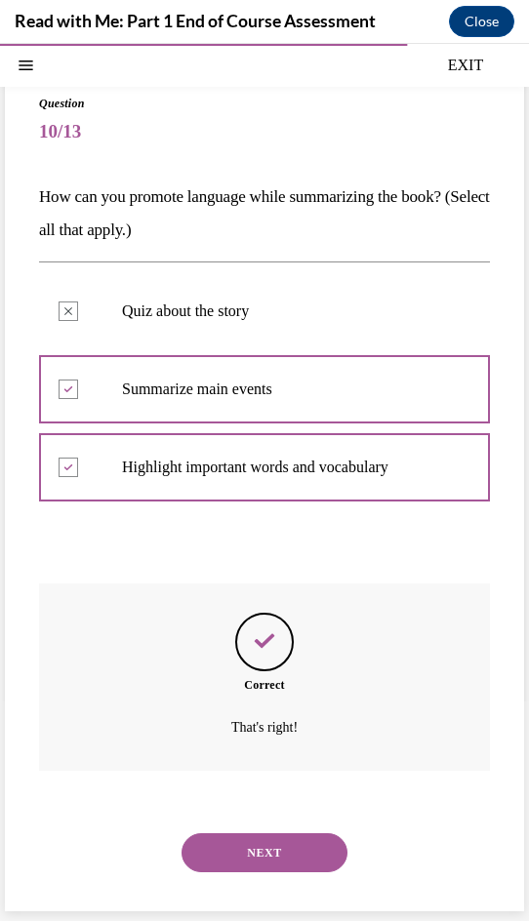
click at [259, 849] on button "NEXT" at bounding box center [264, 852] width 166 height 39
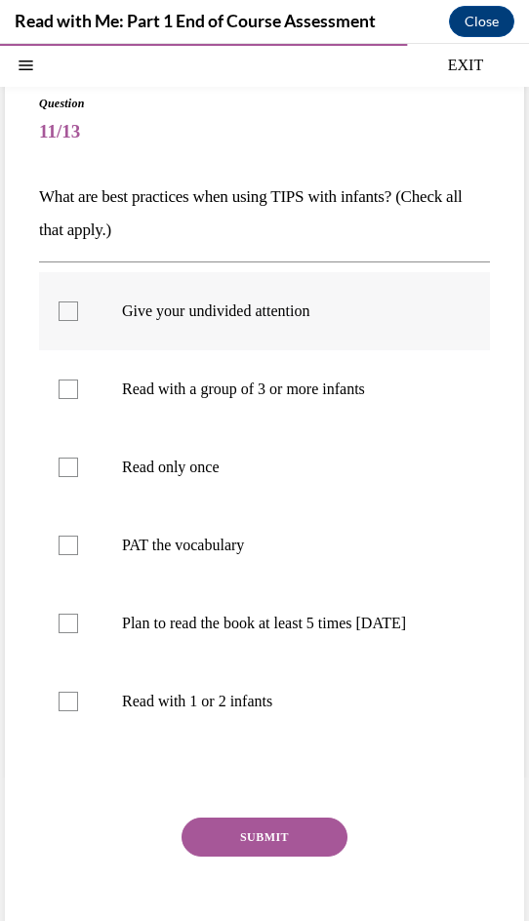
click at [65, 307] on div at bounding box center [69, 311] width 20 height 20
click at [65, 307] on input "Give your undivided attention" at bounding box center [69, 311] width 20 height 20
checkbox input "true"
drag, startPoint x: 67, startPoint y: 720, endPoint x: 75, endPoint y: 666, distance: 54.2
click at [67, 711] on div at bounding box center [69, 702] width 20 height 20
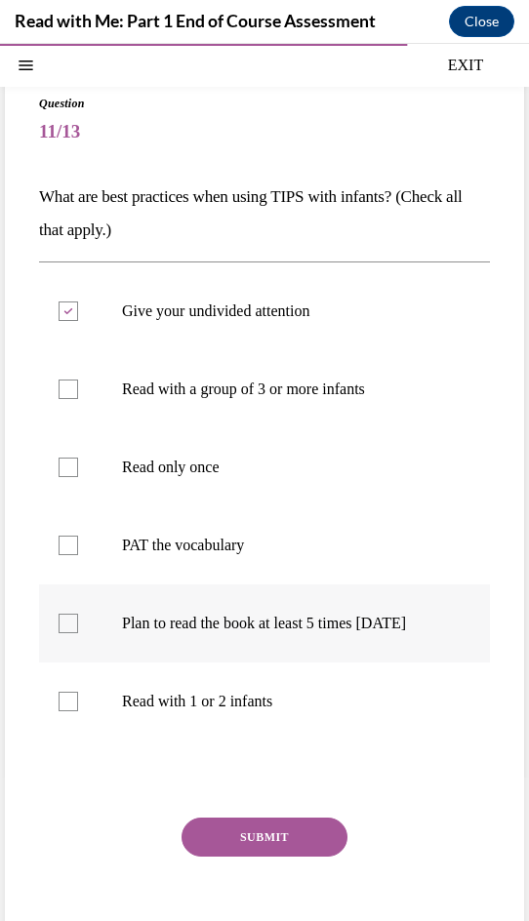
click at [67, 711] on input "Read with 1 or 2 infants" at bounding box center [69, 702] width 20 height 20
checkbox input "true"
click at [74, 633] on div at bounding box center [69, 624] width 20 height 20
click at [74, 633] on input "Plan to read the book at least 5 times [DATE]" at bounding box center [69, 624] width 20 height 20
checkbox input "true"
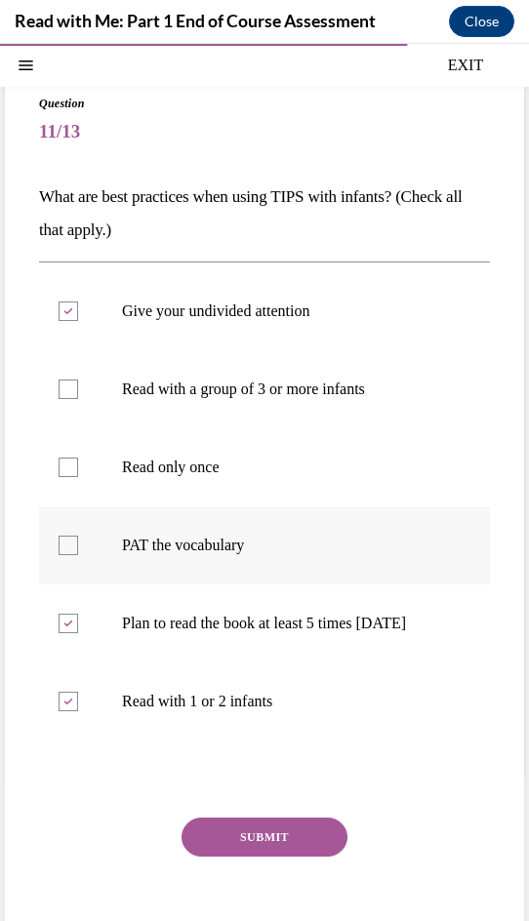
click at [70, 548] on div at bounding box center [69, 546] width 20 height 20
click at [70, 548] on input "PAT the vocabulary" at bounding box center [69, 546] width 20 height 20
checkbox input "true"
click at [288, 848] on button "SUBMIT" at bounding box center [264, 837] width 166 height 39
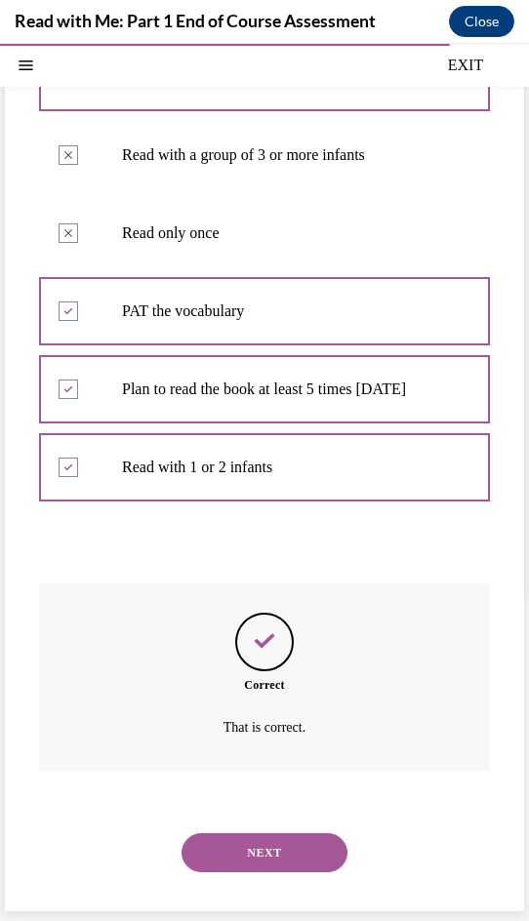
scroll to position [347, 0]
click at [269, 853] on button "NEXT" at bounding box center [264, 852] width 166 height 39
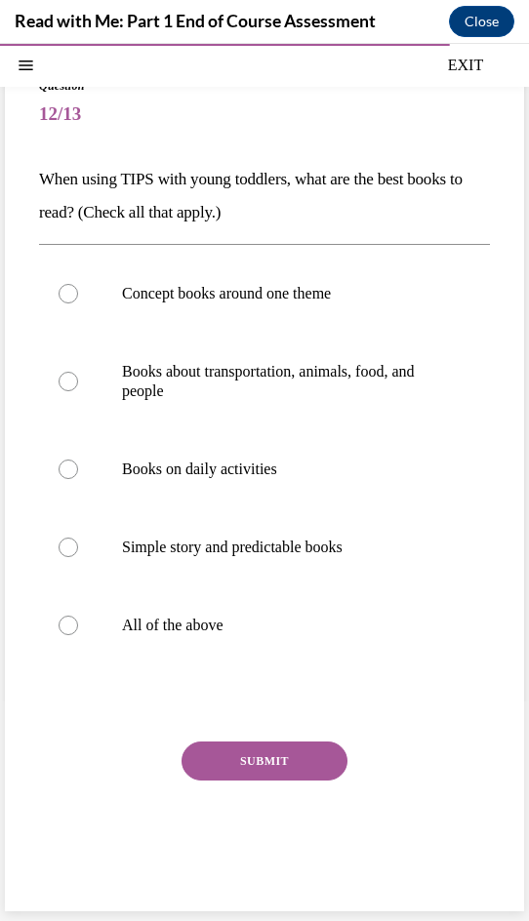
scroll to position [111, 0]
click at [73, 623] on div at bounding box center [69, 626] width 20 height 20
click at [73, 623] on input "All of the above" at bounding box center [69, 626] width 20 height 20
radio input "true"
click at [295, 766] on button "SUBMIT" at bounding box center [264, 761] width 166 height 39
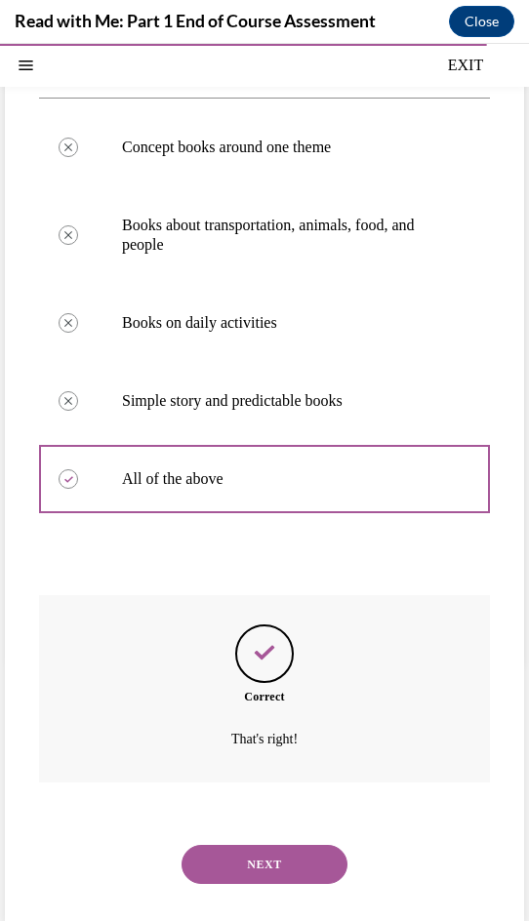
scroll to position [269, 0]
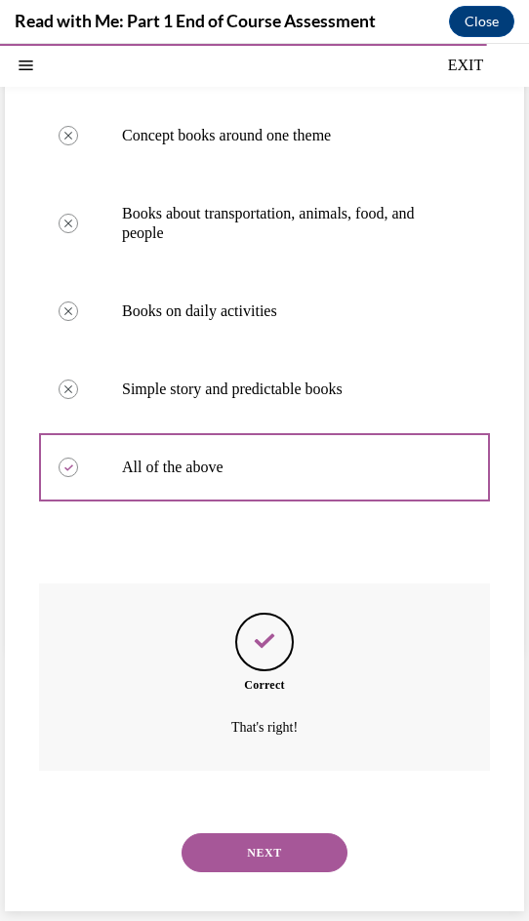
click at [276, 854] on button "NEXT" at bounding box center [264, 852] width 166 height 39
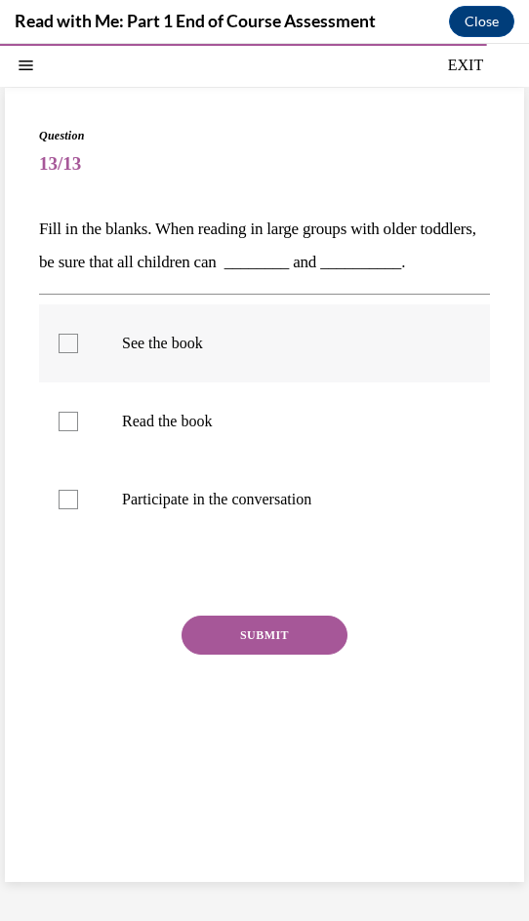
click at [67, 353] on div at bounding box center [69, 344] width 20 height 20
click at [67, 353] on input "See the book" at bounding box center [69, 344] width 20 height 20
checkbox input "true"
click at [64, 509] on div at bounding box center [69, 500] width 20 height 20
click at [64, 509] on input "Participate in the conversation" at bounding box center [69, 500] width 20 height 20
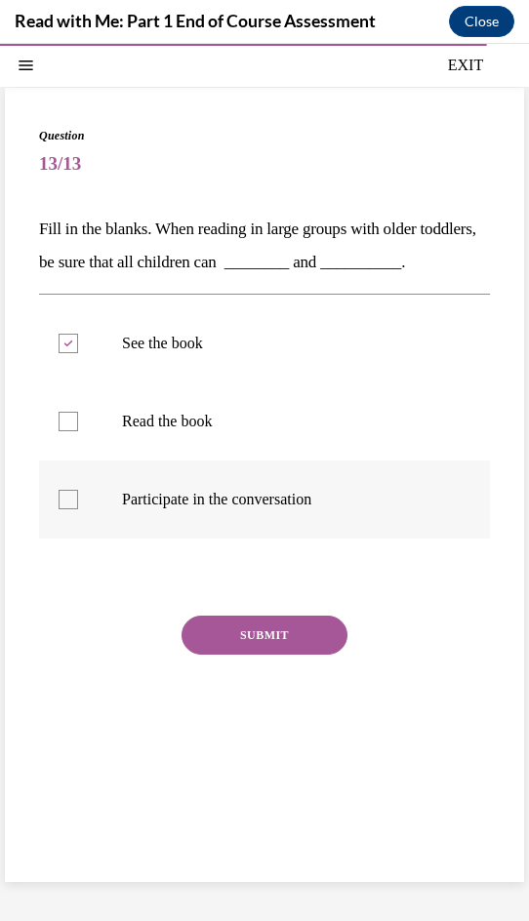
checkbox input "true"
click at [293, 655] on button "SUBMIT" at bounding box center [264, 635] width 166 height 39
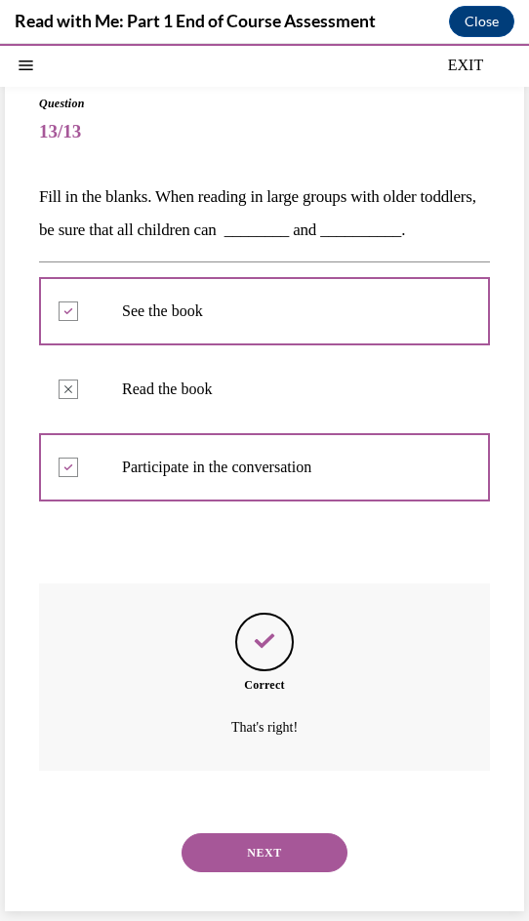
scroll to position [127, 0]
click at [281, 849] on button "NEXT" at bounding box center [264, 852] width 166 height 39
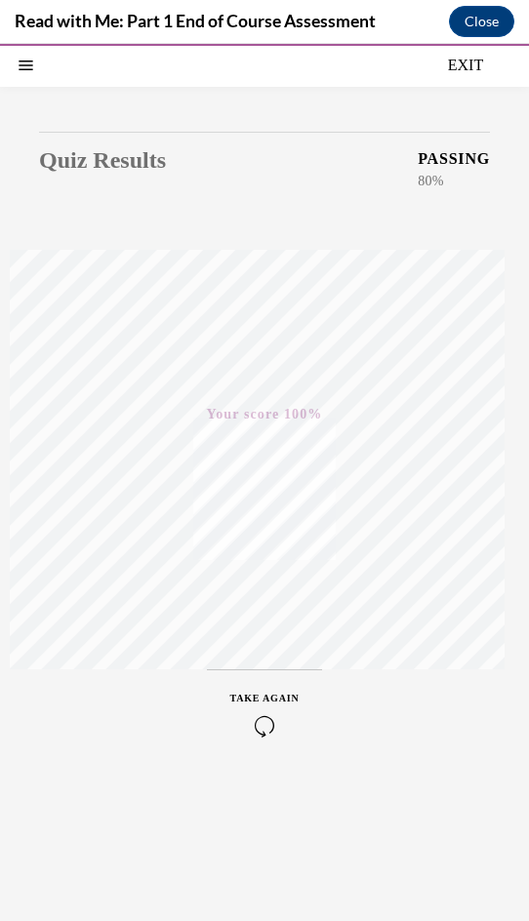
click at [464, 60] on button "EXIT" at bounding box center [465, 65] width 117 height 23
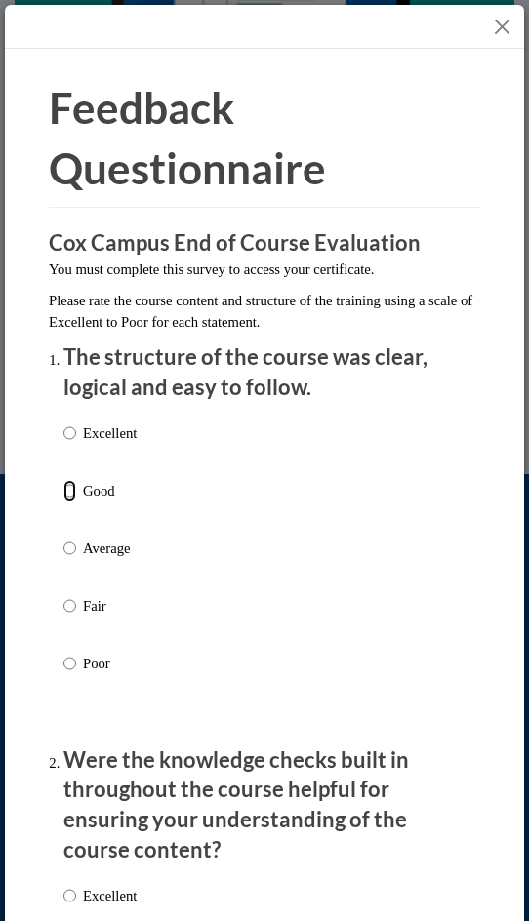
click at [70, 489] on input "Good" at bounding box center [69, 490] width 13 height 21
radio input "true"
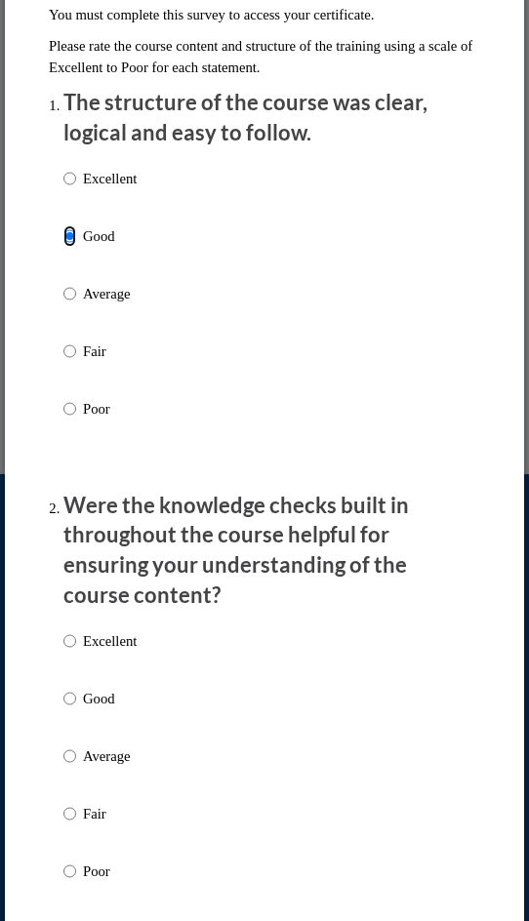
scroll to position [488, 0]
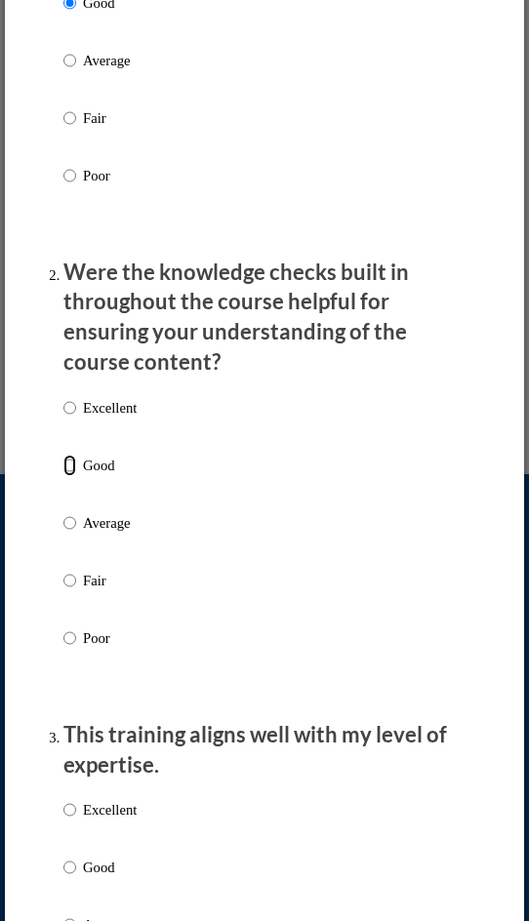
click at [71, 465] on input "Good" at bounding box center [69, 465] width 13 height 21
radio input "true"
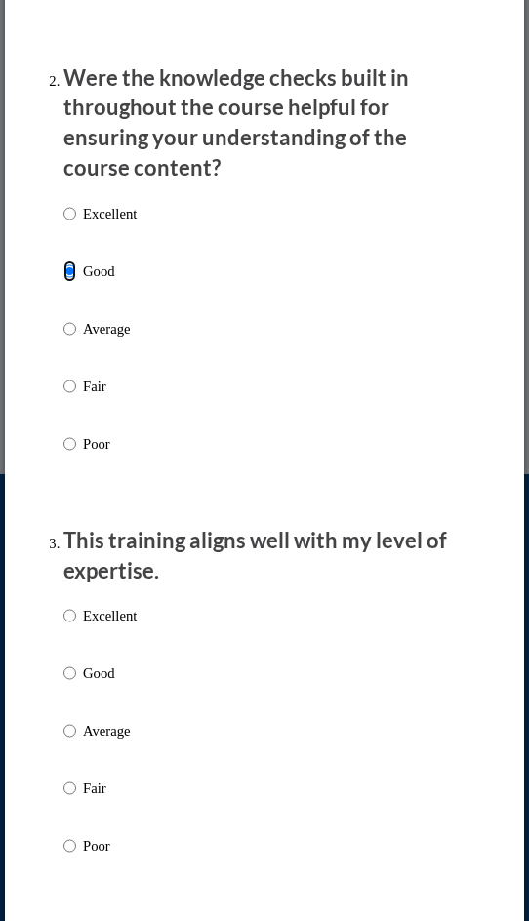
scroll to position [683, 0]
click at [64, 668] on input "Good" at bounding box center [69, 672] width 13 height 21
radio input "true"
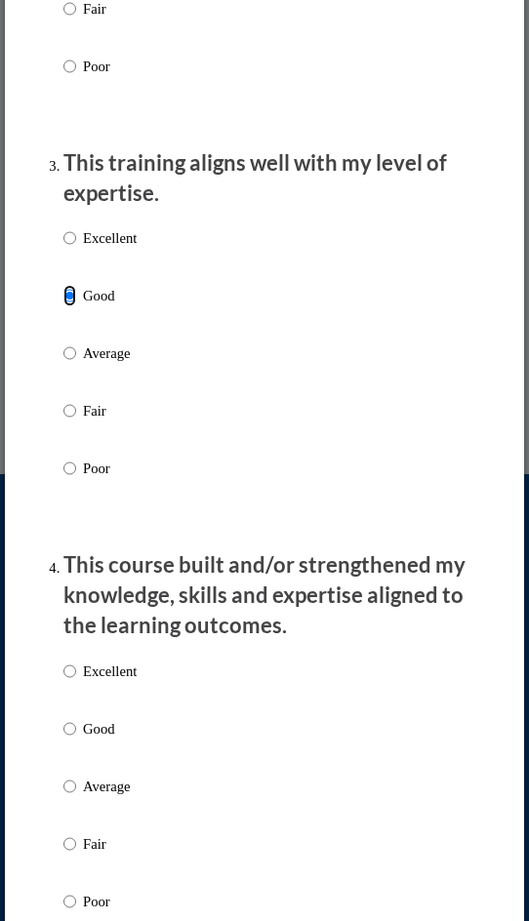
scroll to position [1171, 0]
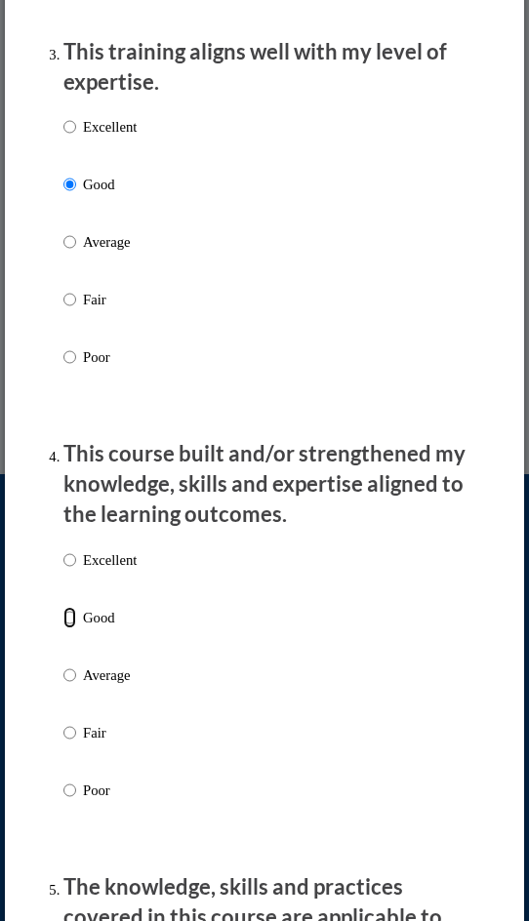
click at [71, 617] on input "Good" at bounding box center [69, 617] width 13 height 21
radio input "true"
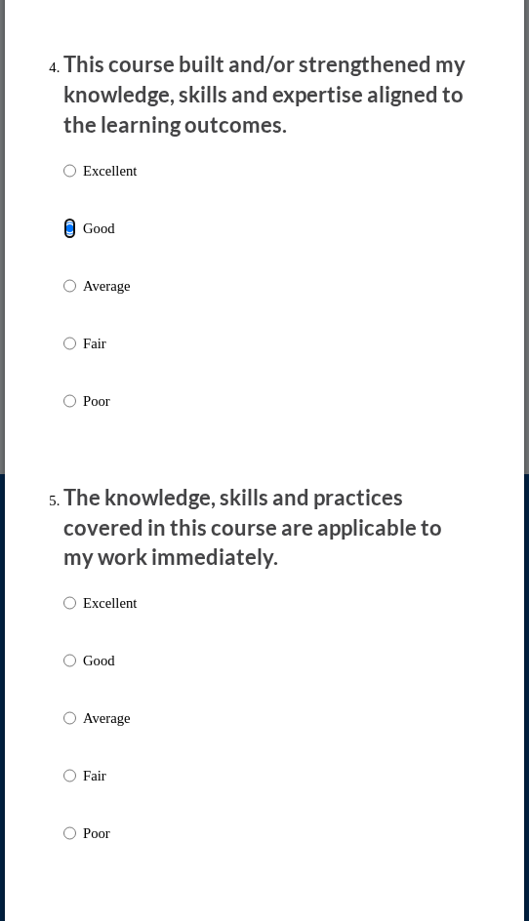
scroll to position [1561, 0]
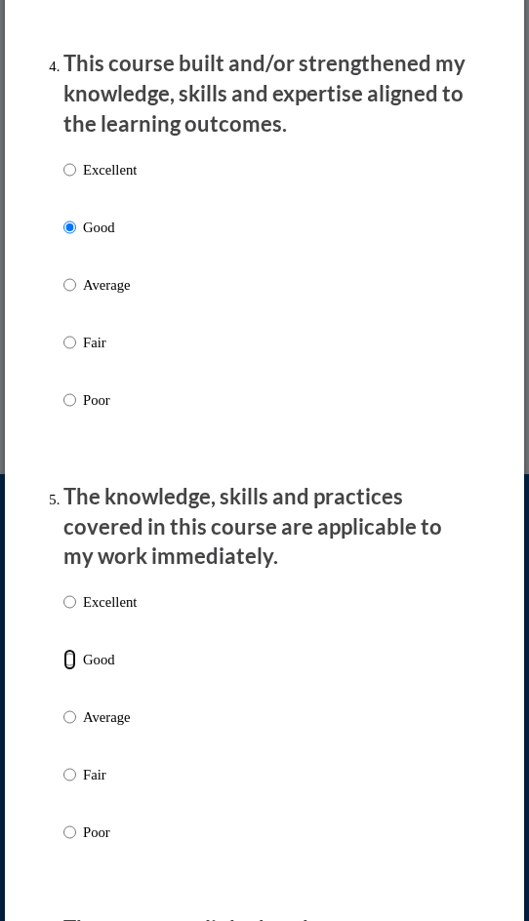
click at [71, 657] on input "Good" at bounding box center [69, 659] width 13 height 21
radio input "true"
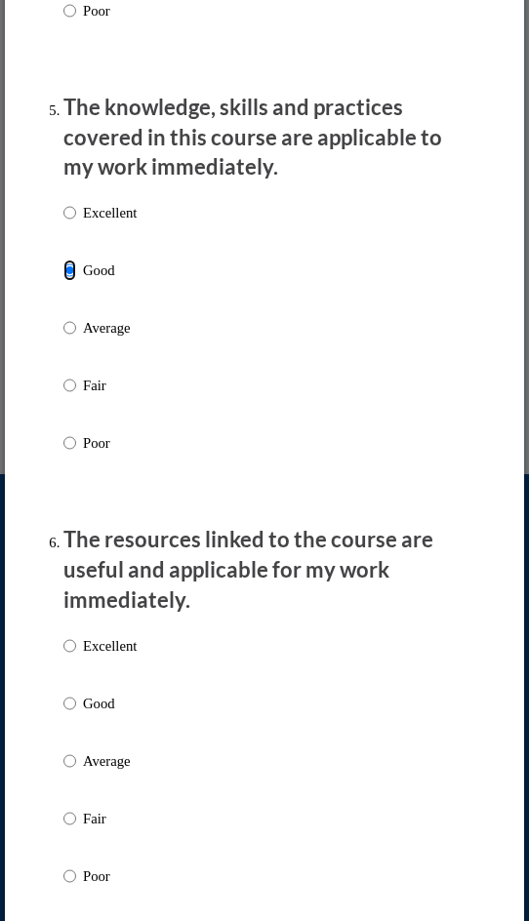
scroll to position [1951, 0]
click at [72, 696] on input "Good" at bounding box center [69, 702] width 13 height 21
radio input "true"
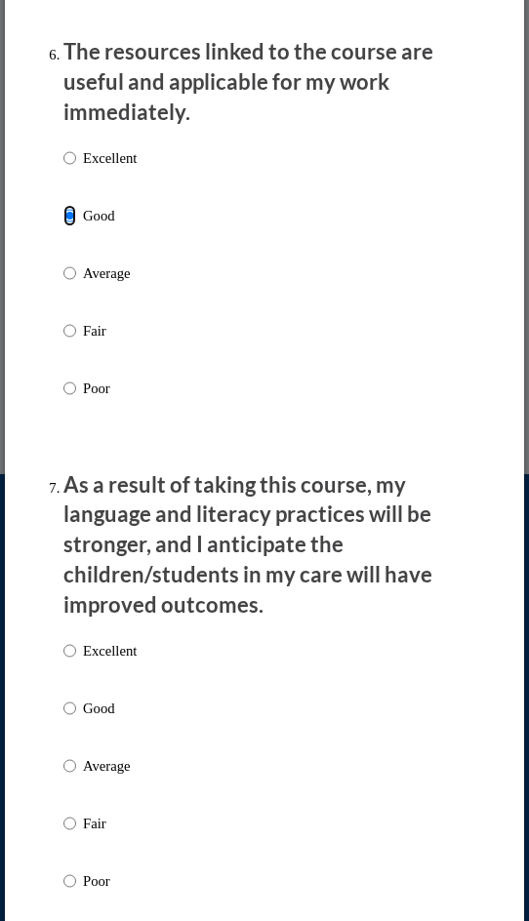
scroll to position [2439, 0]
drag, startPoint x: 64, startPoint y: 705, endPoint x: 174, endPoint y: 727, distance: 111.4
click at [67, 702] on input "Good" at bounding box center [69, 707] width 13 height 21
radio input "true"
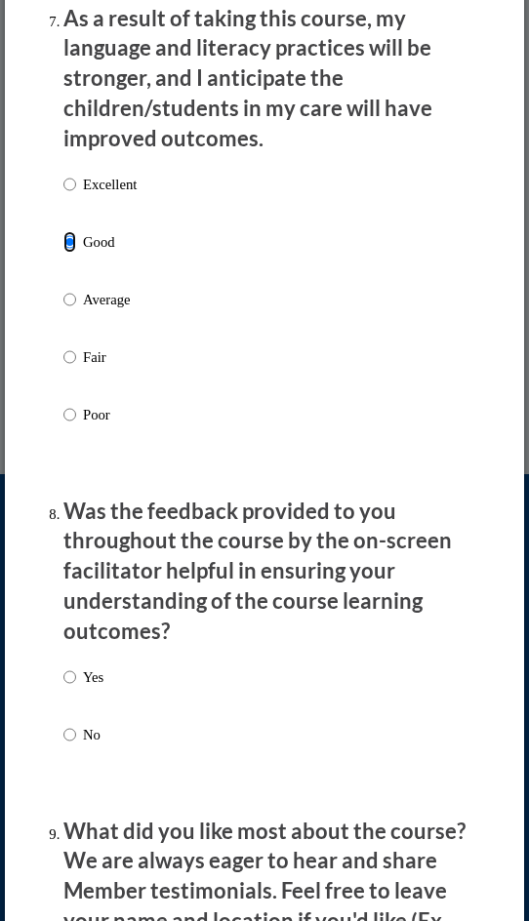
scroll to position [2927, 0]
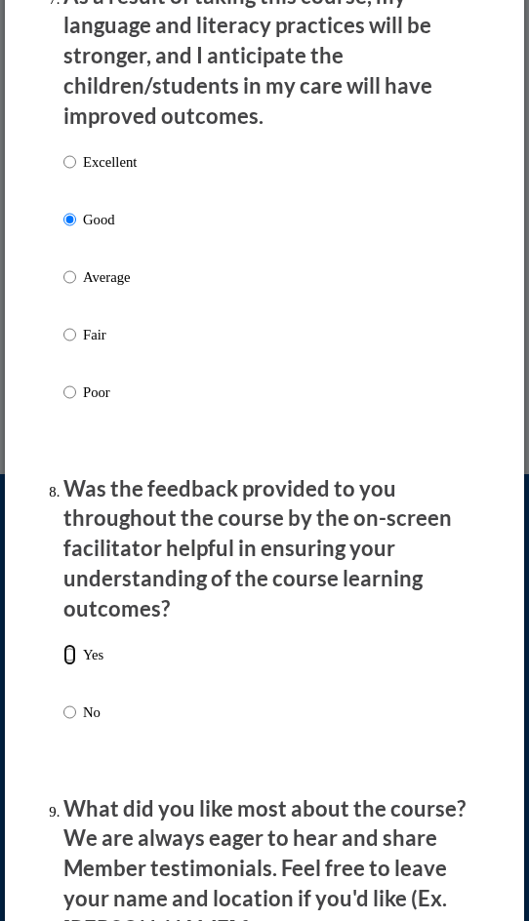
click at [69, 644] on input "Yes" at bounding box center [69, 654] width 13 height 21
radio input "true"
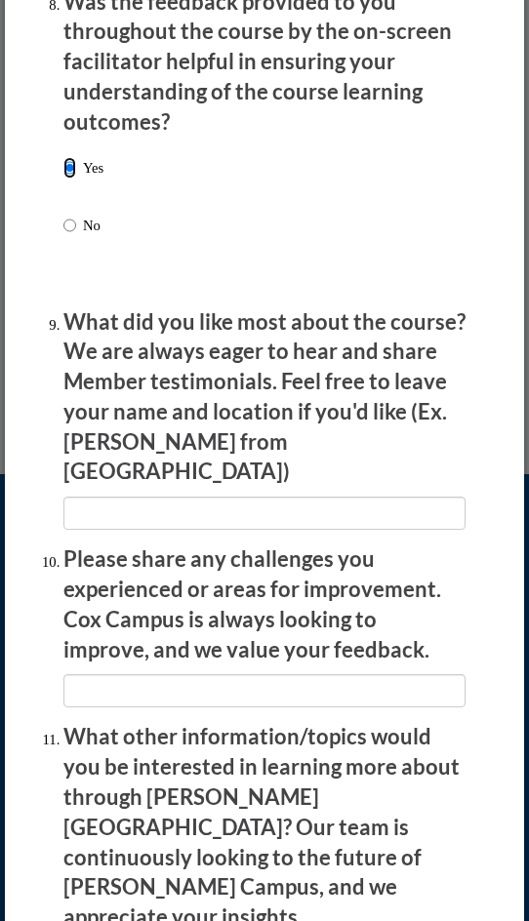
scroll to position [3415, 0]
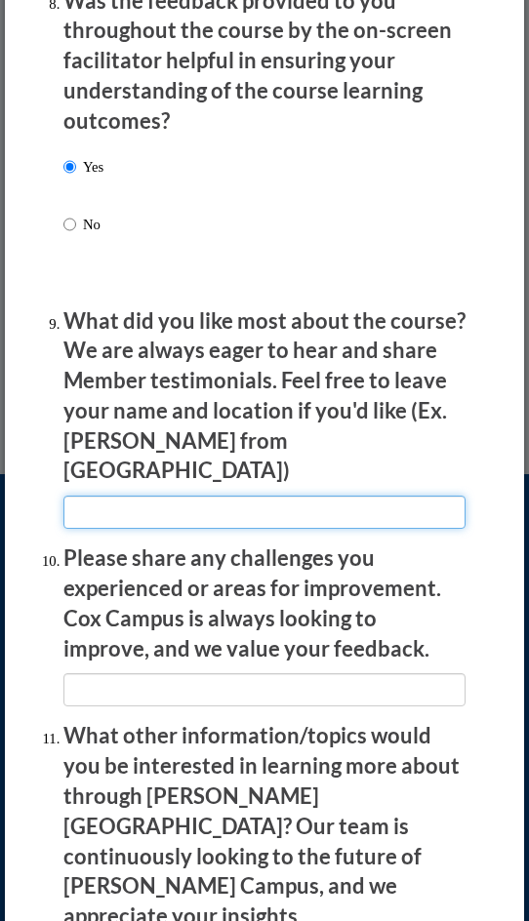
click at [115, 496] on input "textbox" at bounding box center [264, 512] width 402 height 33
type input "n"
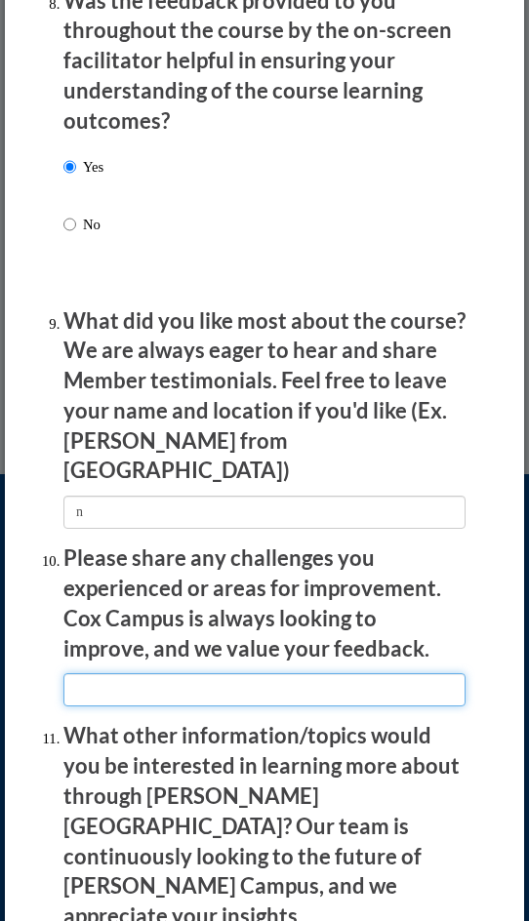
click at [125, 673] on input "textbox" at bounding box center [264, 689] width 402 height 33
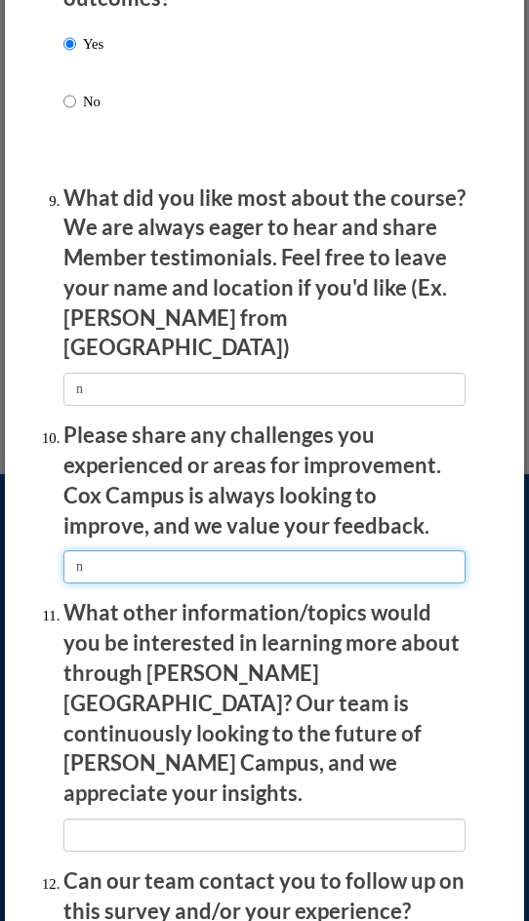
scroll to position [3680, 0]
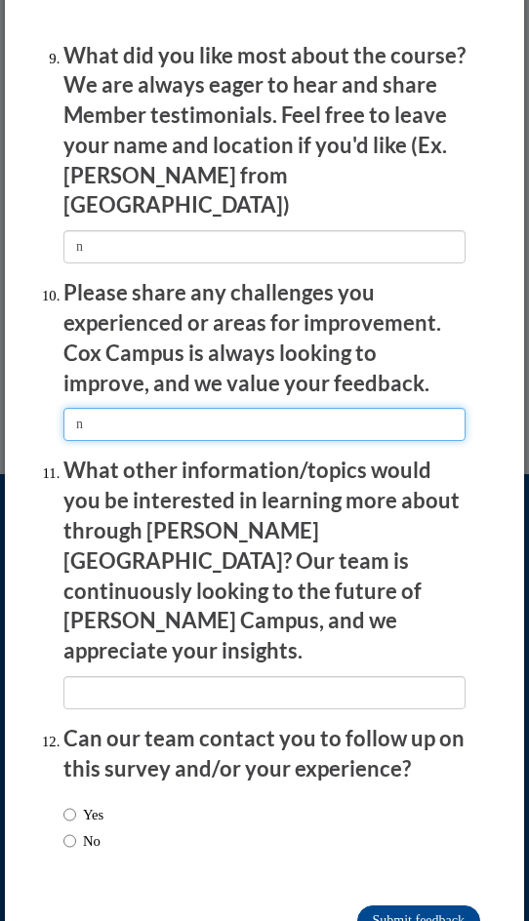
type input "n"
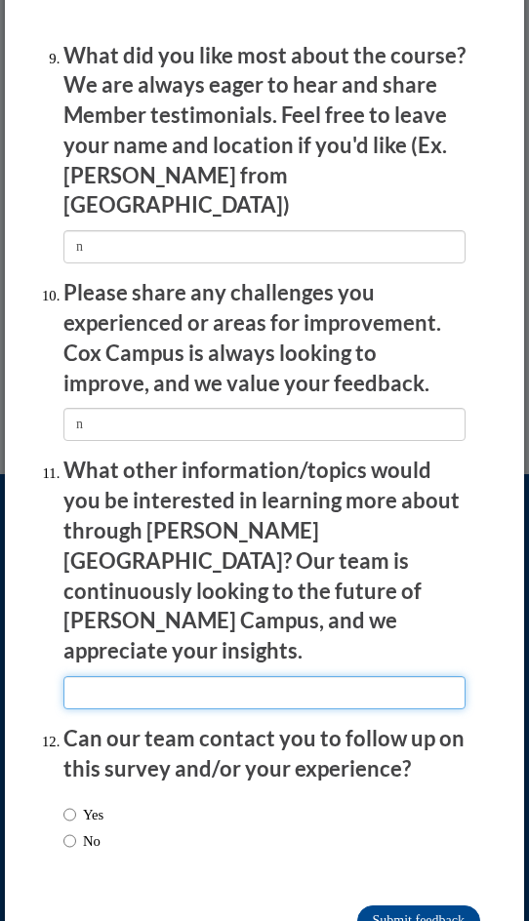
click at [135, 676] on input "textbox" at bounding box center [264, 692] width 402 height 33
type input "n"
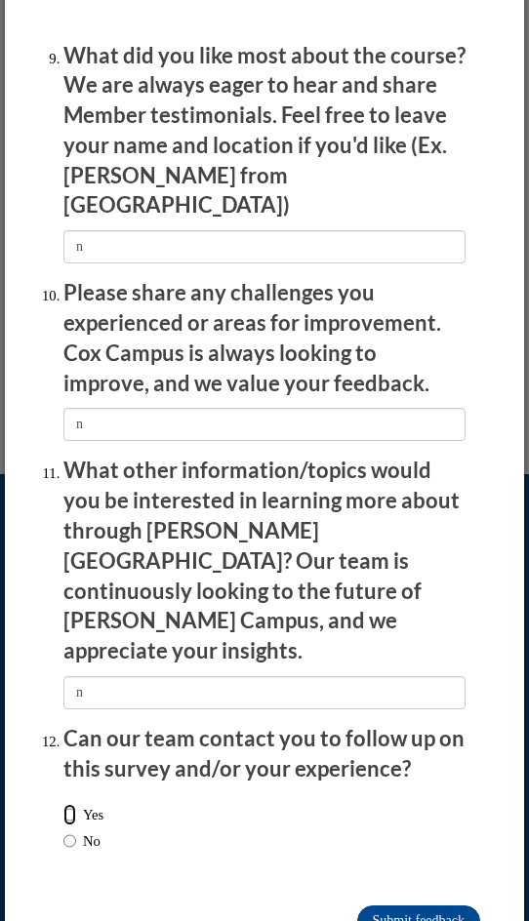
click at [71, 804] on input "Yes" at bounding box center [69, 814] width 13 height 21
radio input "true"
click at [391, 905] on input "Submit feedback" at bounding box center [418, 920] width 123 height 31
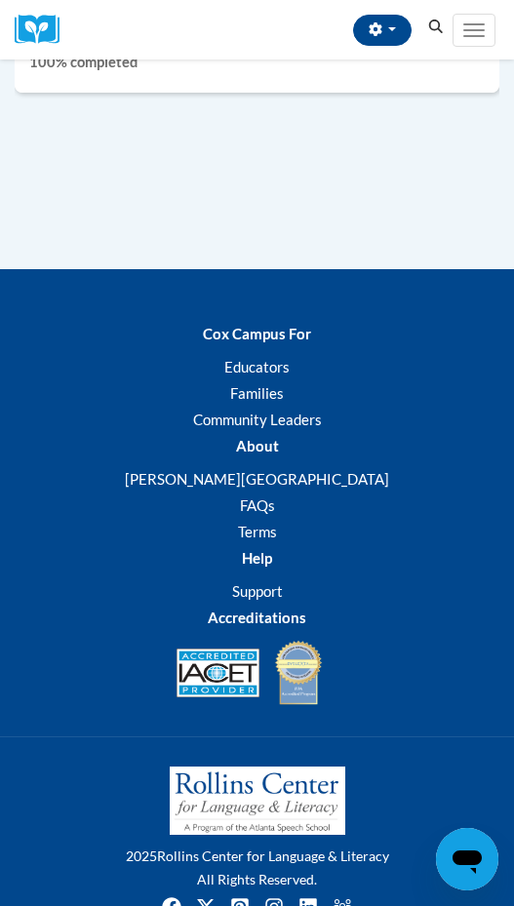
scroll to position [6495, 0]
